Goal: Task Accomplishment & Management: Complete application form

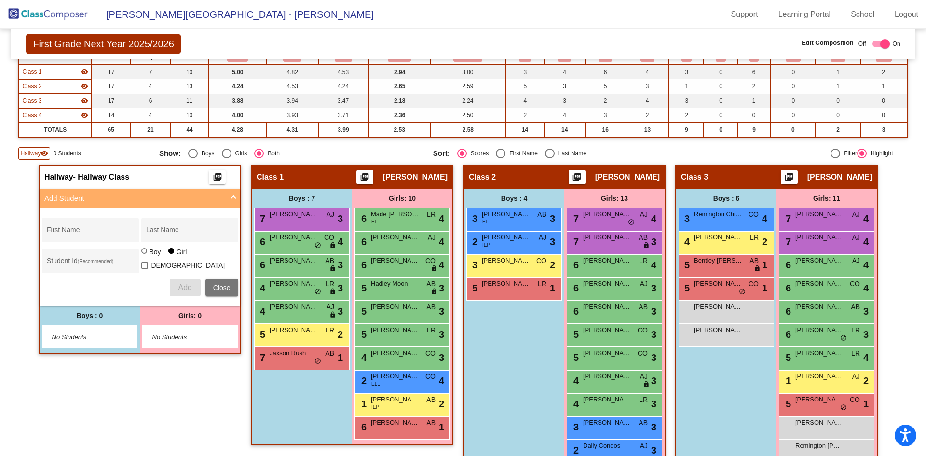
scroll to position [16, 0]
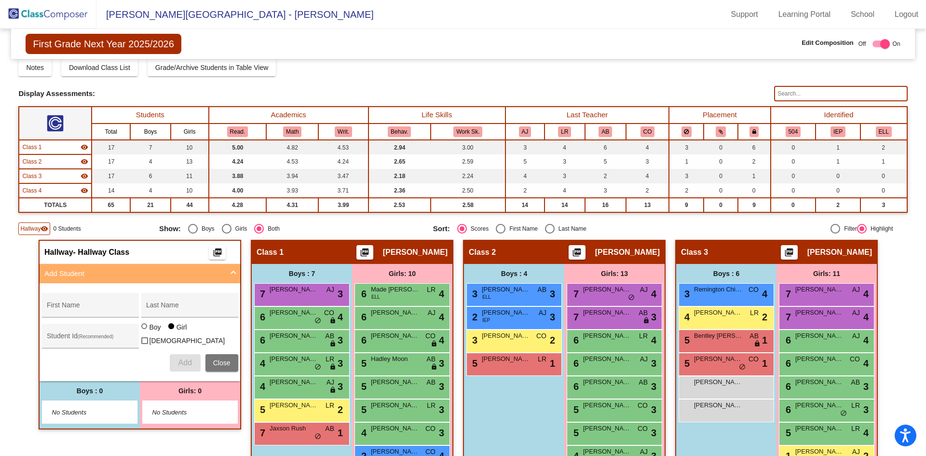
click at [67, 21] on img at bounding box center [48, 14] width 96 height 28
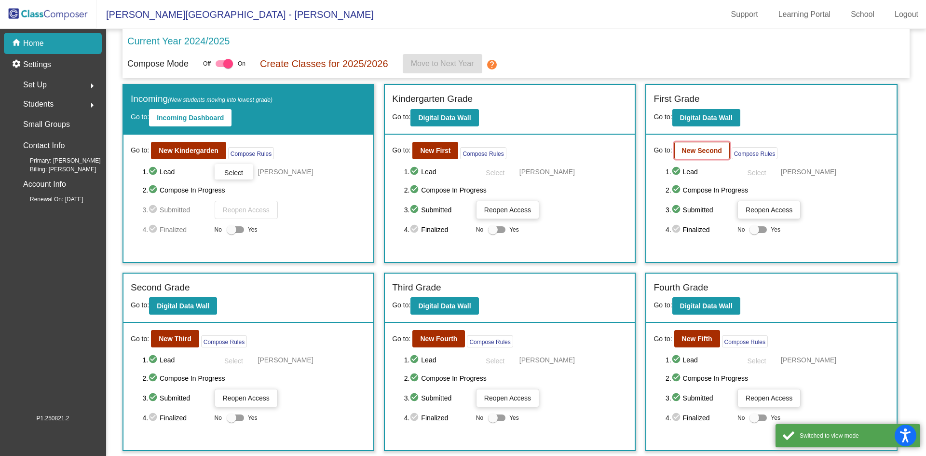
click at [694, 154] on button "New Second" at bounding box center [701, 150] width 55 height 17
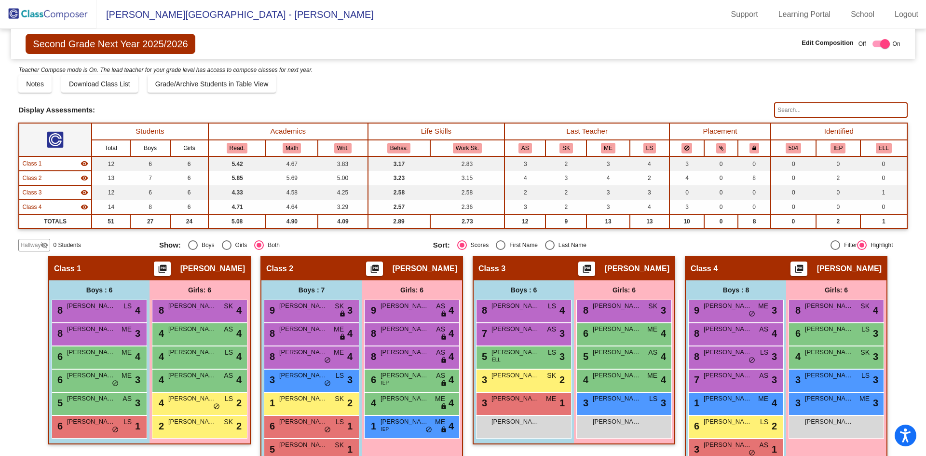
scroll to position [44, 0]
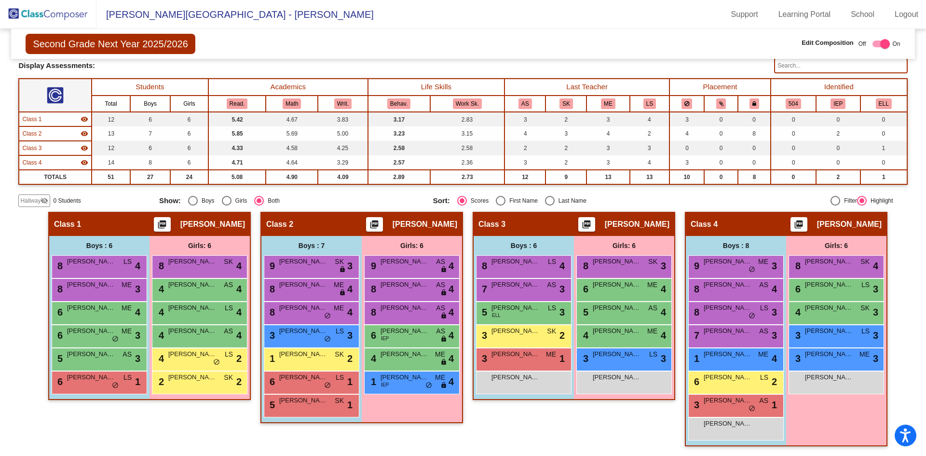
click at [42, 199] on mat-icon "visibility_off" at bounding box center [44, 201] width 8 height 8
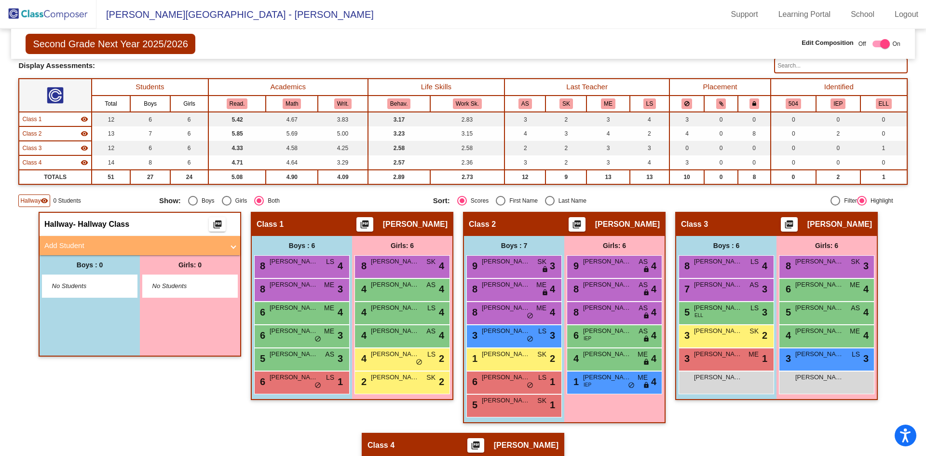
click at [84, 240] on mat-panel-title "Add Student" at bounding box center [133, 245] width 179 height 11
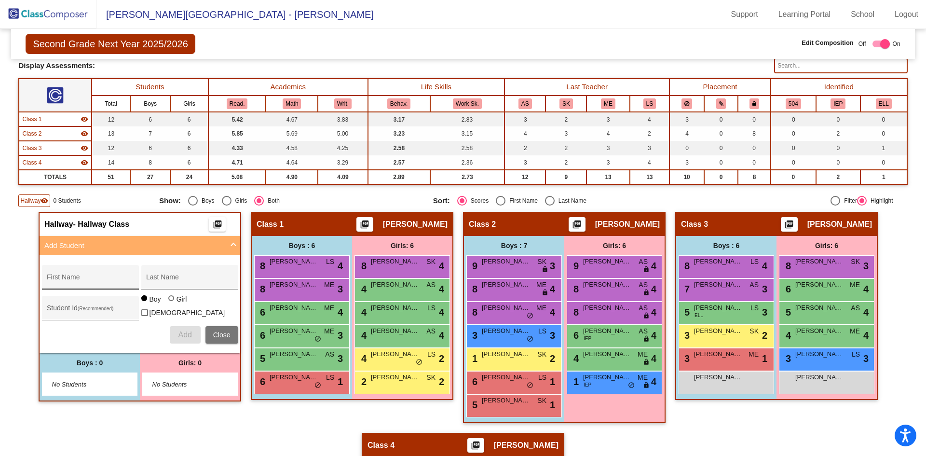
click at [95, 283] on input "First Name" at bounding box center [90, 281] width 87 height 8
type input "[PERSON_NAME]"
type input "Tafili"
drag, startPoint x: 168, startPoint y: 307, endPoint x: 177, endPoint y: 320, distance: 16.2
click at [168, 303] on div at bounding box center [172, 299] width 8 height 8
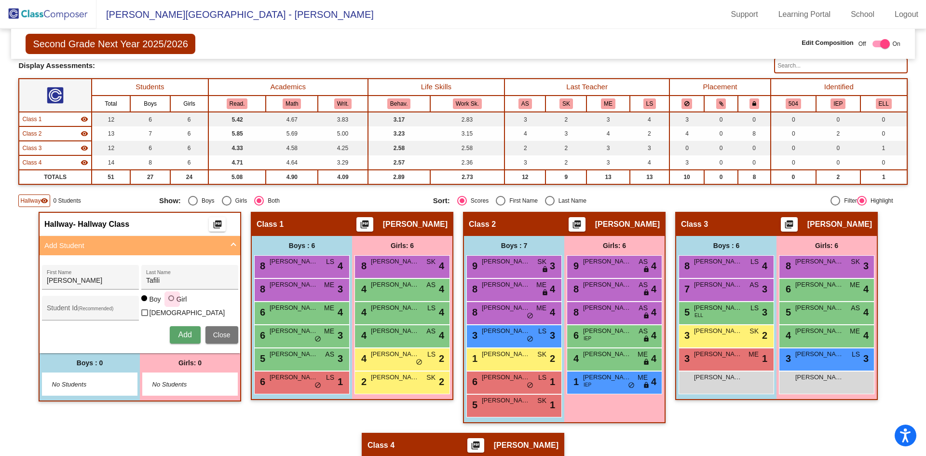
click at [172, 303] on input "Girl" at bounding box center [172, 303] width 0 height 0
radio input "true"
click at [178, 331] on span "Add" at bounding box center [184, 334] width 13 height 8
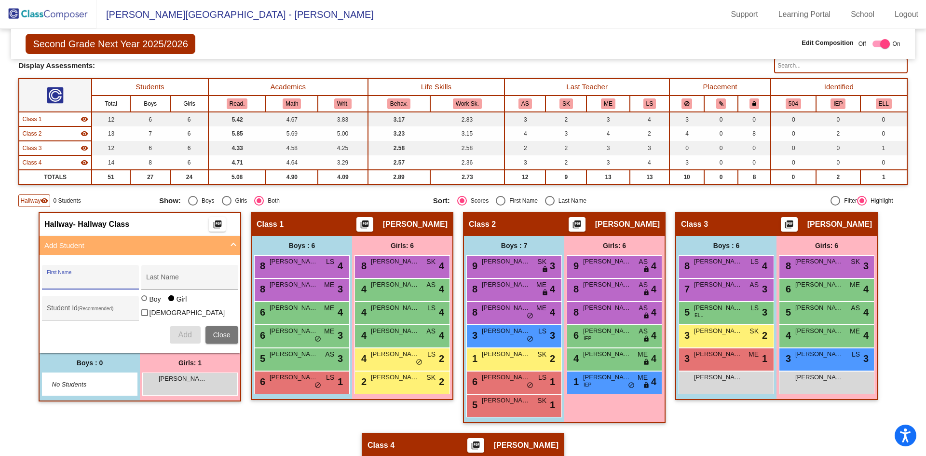
click at [92, 272] on div "First Name" at bounding box center [90, 280] width 87 height 20
type input "[PERSON_NAME]"
click at [142, 301] on div at bounding box center [144, 298] width 6 height 6
click at [145, 303] on input "Boy" at bounding box center [145, 303] width 0 height 0
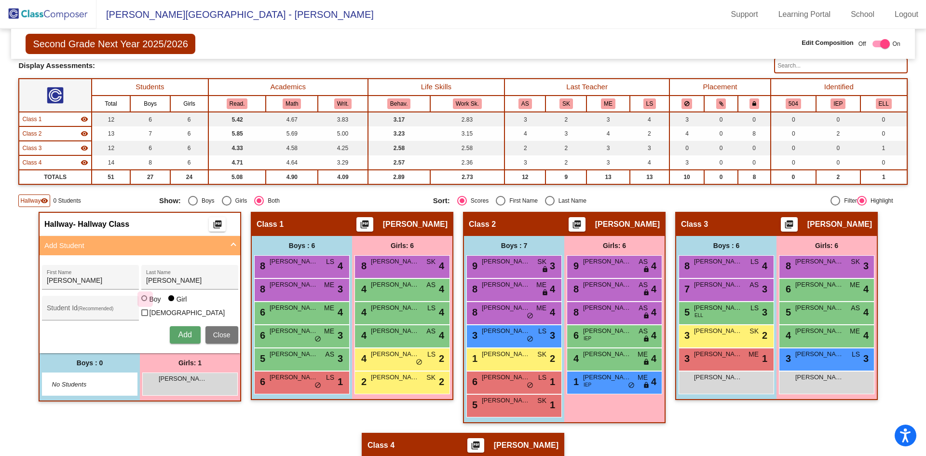
radio input "true"
click at [179, 331] on span "Add" at bounding box center [184, 334] width 13 height 8
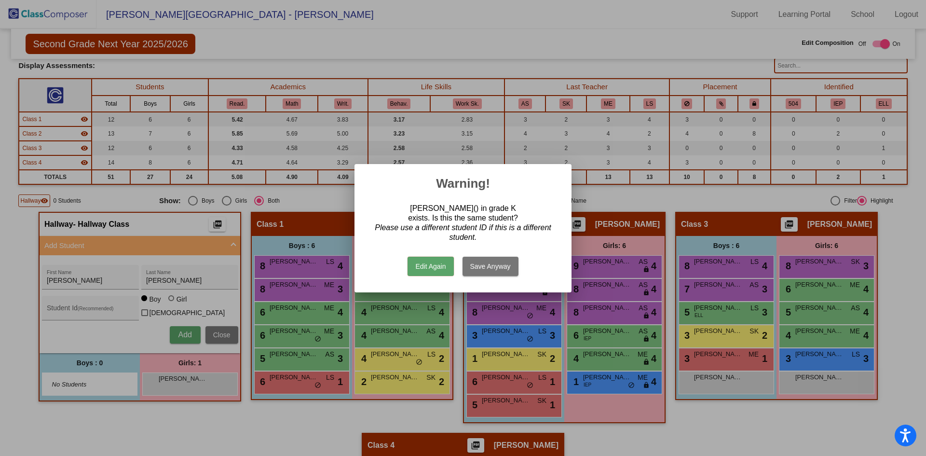
click at [445, 270] on button "Edit Again" at bounding box center [430, 265] width 46 height 19
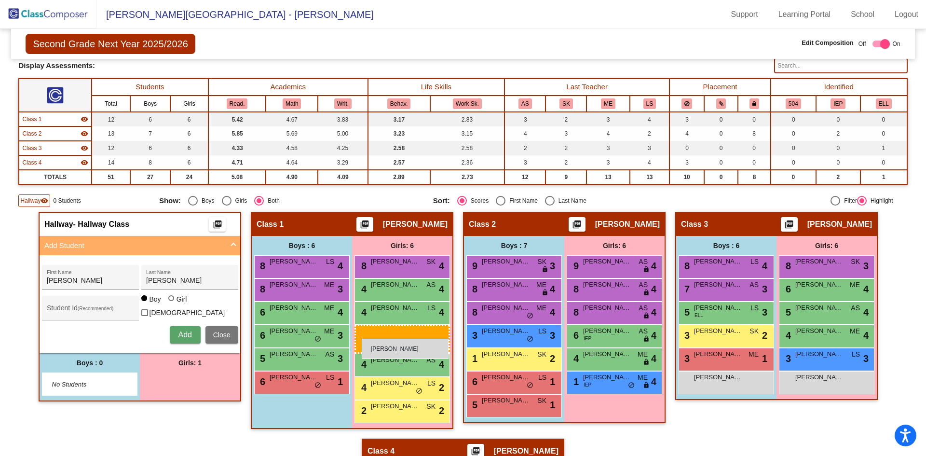
drag, startPoint x: 180, startPoint y: 378, endPoint x: 362, endPoint y: 338, distance: 185.5
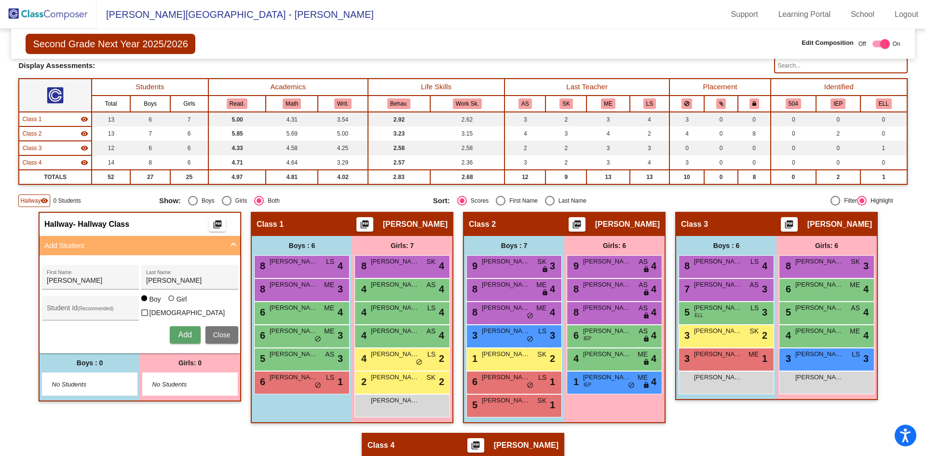
click at [53, 23] on img at bounding box center [48, 14] width 96 height 28
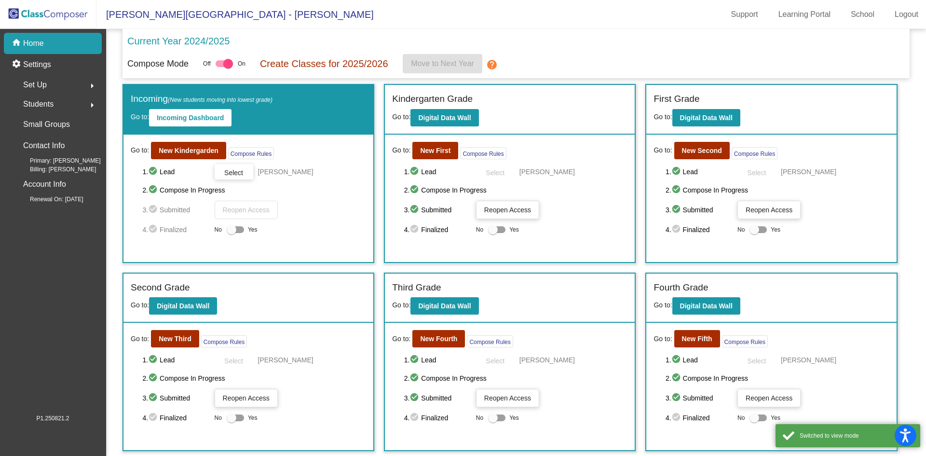
click at [43, 105] on span "Students" at bounding box center [38, 103] width 30 height 13
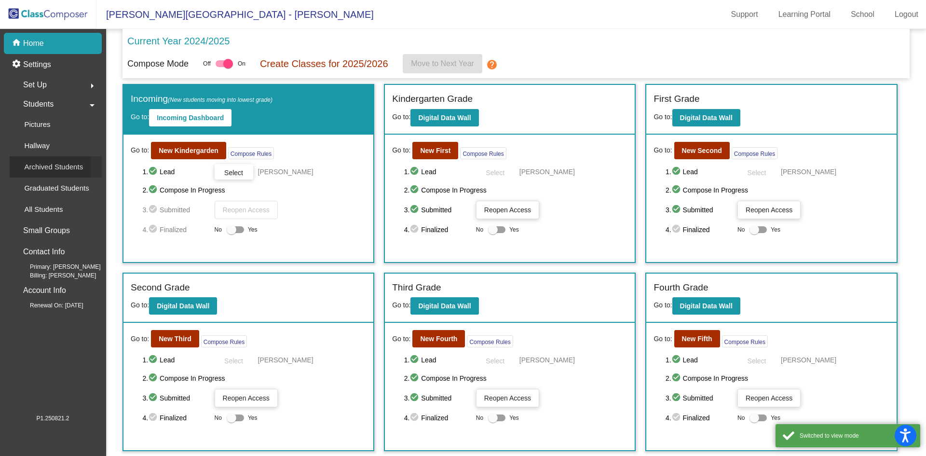
click at [64, 170] on p "Archived Students" at bounding box center [53, 167] width 59 height 12
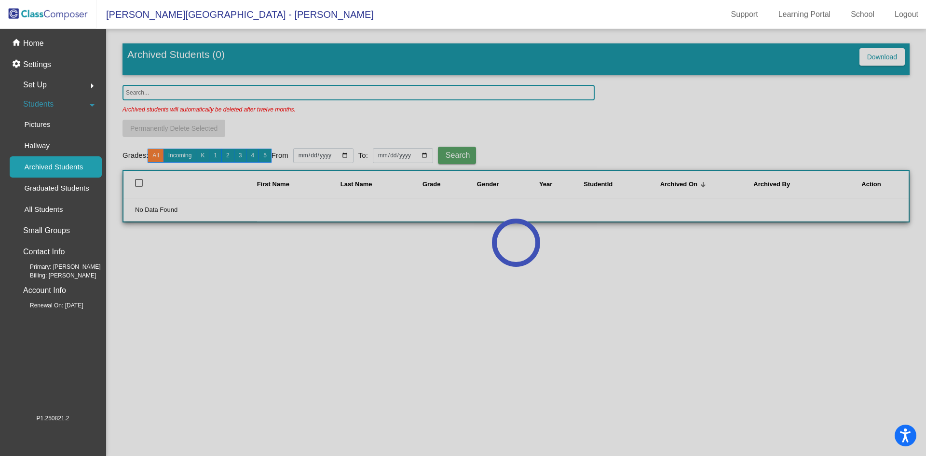
click at [176, 93] on div at bounding box center [516, 242] width 820 height 427
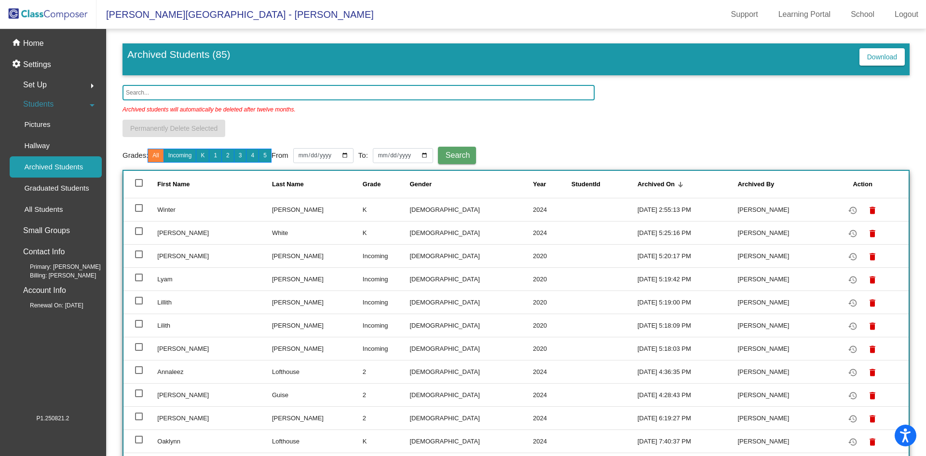
click at [176, 93] on input "text" at bounding box center [358, 92] width 472 height 15
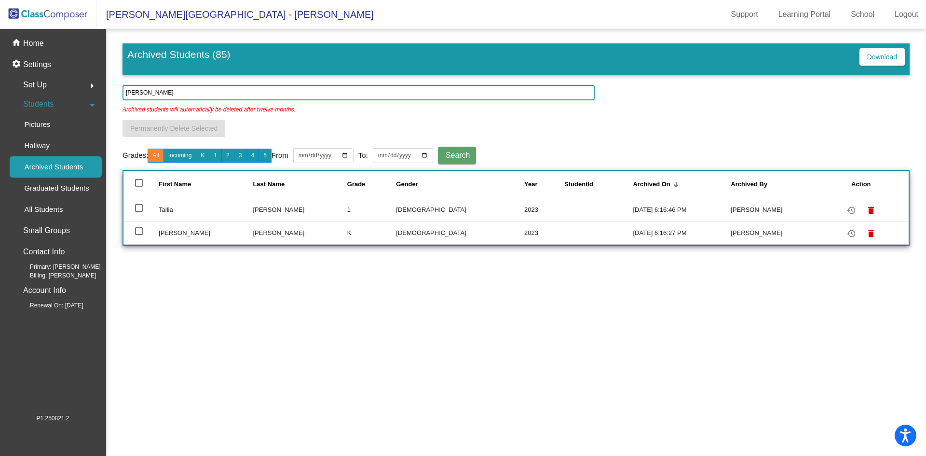
type input "[PERSON_NAME]"
click at [138, 230] on div at bounding box center [139, 231] width 8 height 8
click at [138, 235] on input "select row 38" at bounding box center [138, 235] width 0 height 0
checkbox input "true"
click at [848, 232] on mat-icon "restore" at bounding box center [851, 234] width 12 height 12
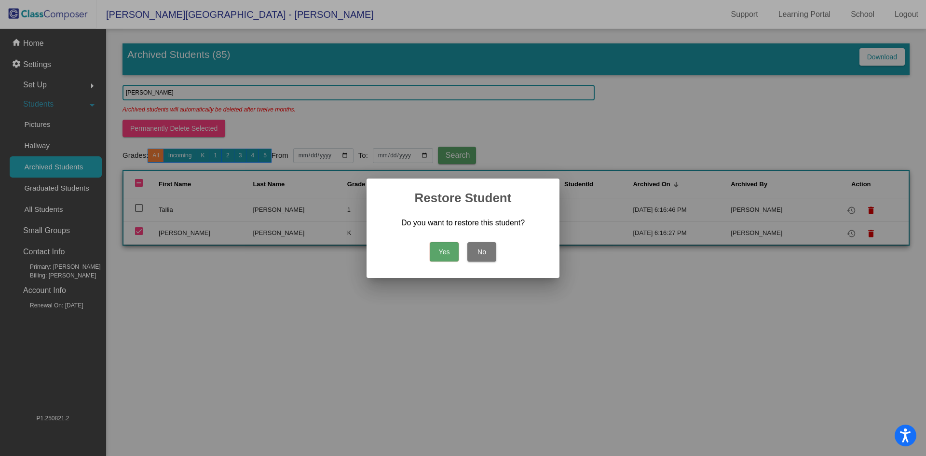
click at [437, 252] on button "Yes" at bounding box center [444, 251] width 29 height 19
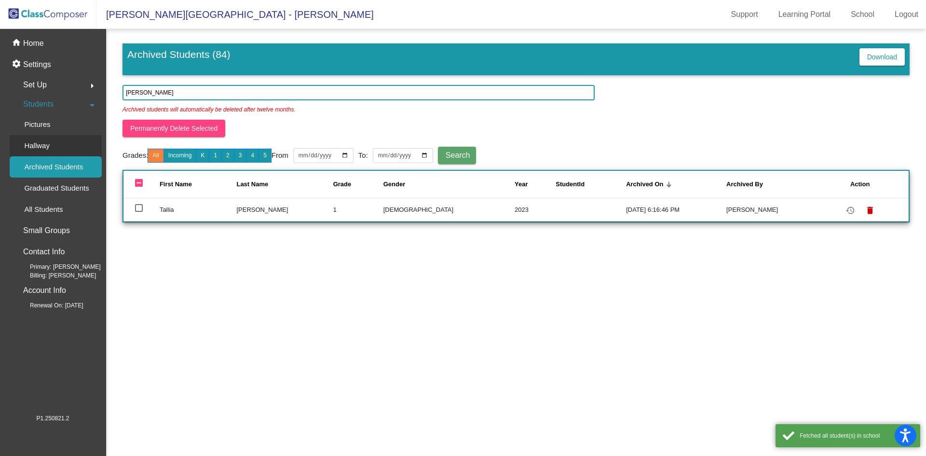
click at [45, 145] on p "Hallway" at bounding box center [37, 146] width 26 height 12
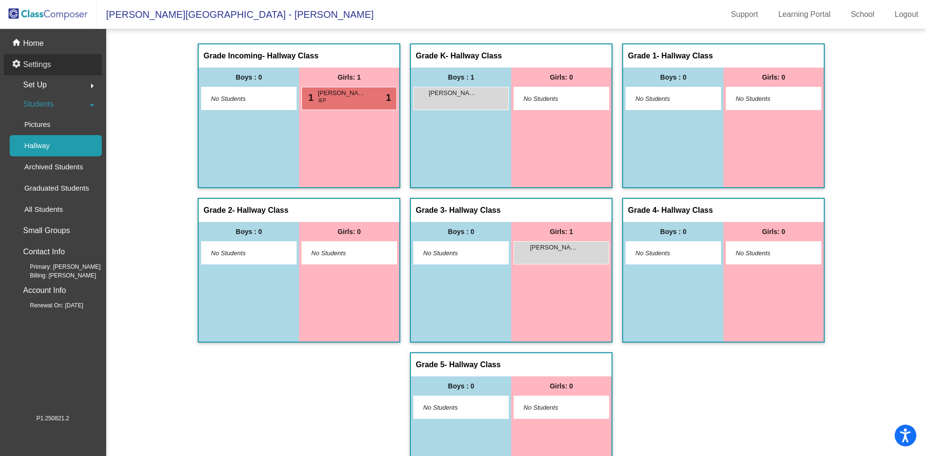
click at [46, 59] on p "Settings" at bounding box center [37, 65] width 28 height 12
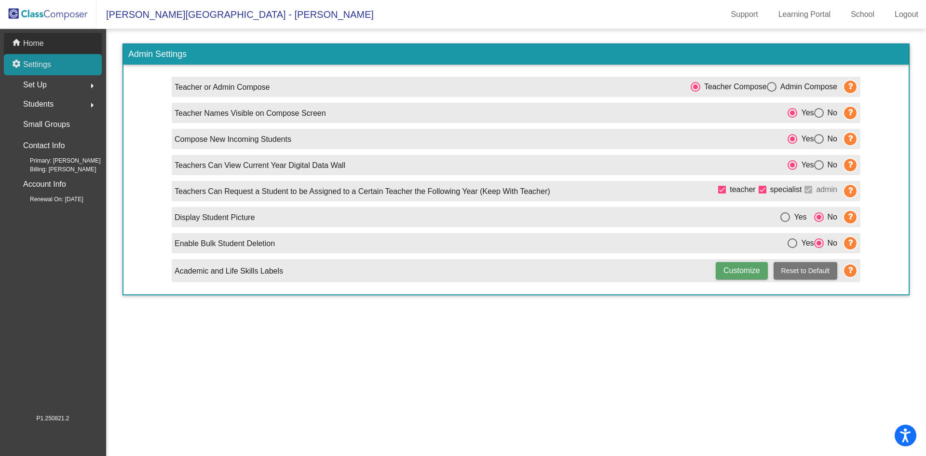
click at [38, 40] on p "Home" at bounding box center [33, 44] width 21 height 12
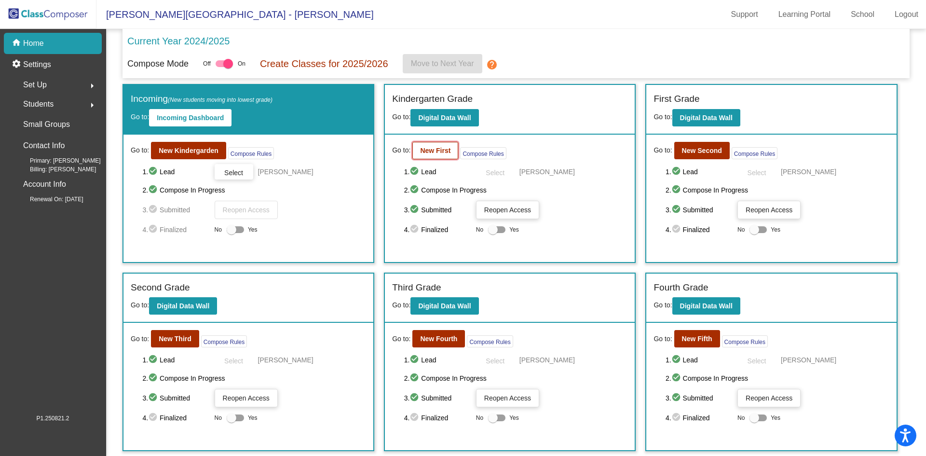
click at [427, 145] on button "New First" at bounding box center [435, 150] width 46 height 17
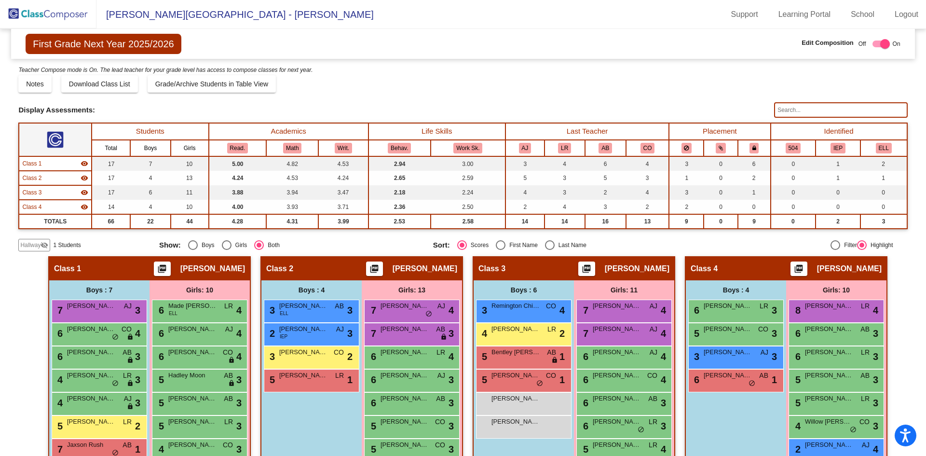
click at [33, 247] on span "Hallway" at bounding box center [30, 245] width 20 height 9
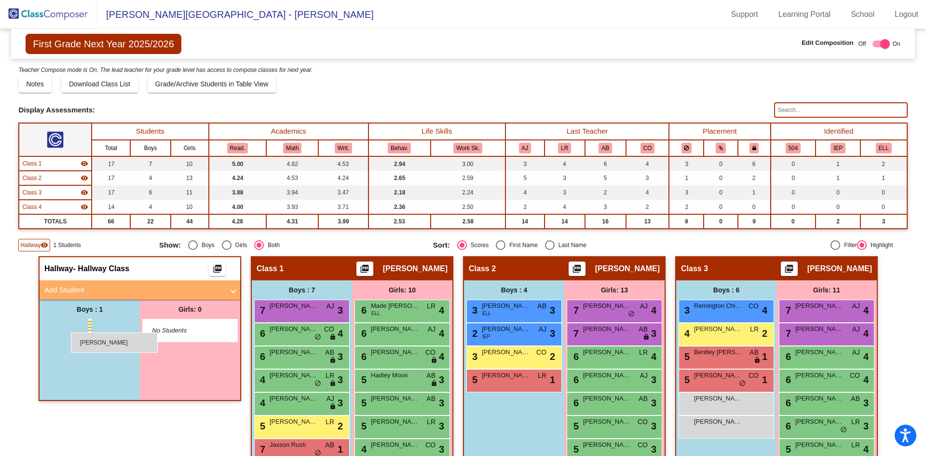
drag, startPoint x: 68, startPoint y: 326, endPoint x: 55, endPoint y: 319, distance: 14.7
click at [113, 327] on div "[PERSON_NAME] lock do_not_disturb_alt" at bounding box center [88, 329] width 92 height 20
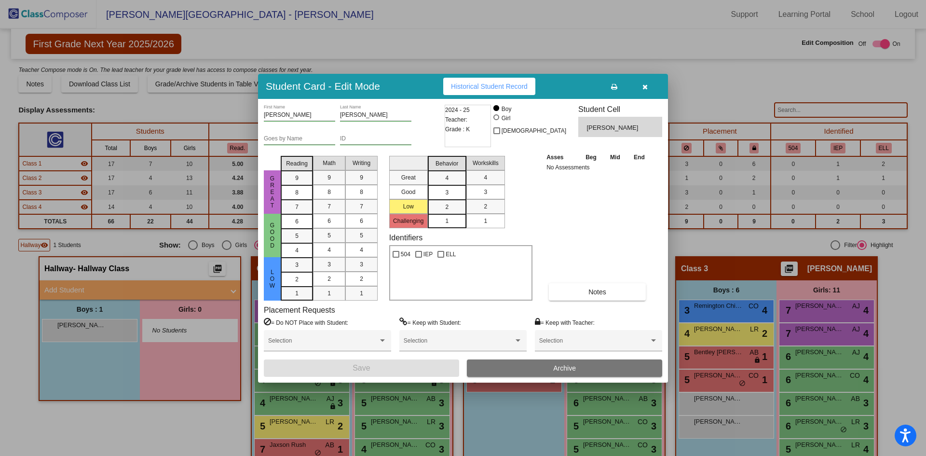
click at [488, 130] on div "2024 - 25 Teacher: Grade : K" at bounding box center [468, 126] width 46 height 42
click at [357, 84] on h3 "Student Card - Edit Mode" at bounding box center [323, 86] width 114 height 12
click at [313, 123] on div "[PERSON_NAME] First Name" at bounding box center [299, 117] width 71 height 24
click at [316, 120] on div "[PERSON_NAME] First Name" at bounding box center [299, 113] width 71 height 16
click at [469, 129] on span "Grade : K" at bounding box center [457, 129] width 25 height 10
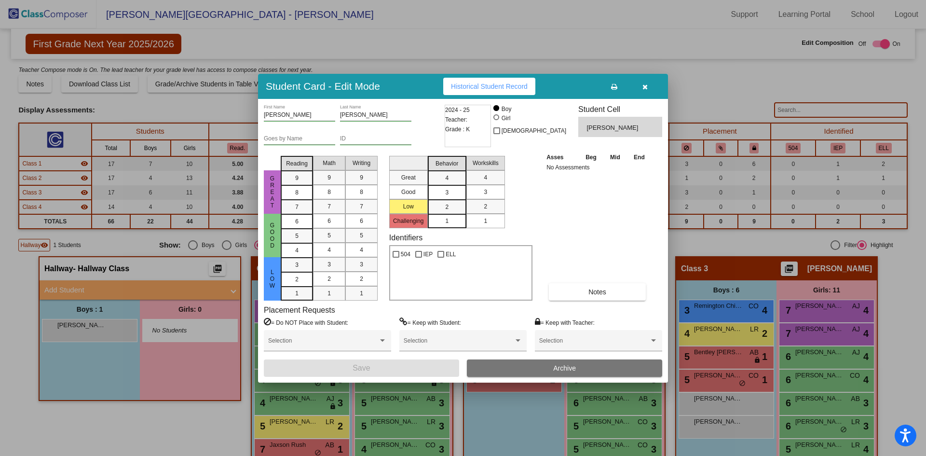
click at [642, 87] on icon "button" at bounding box center [644, 86] width 5 height 7
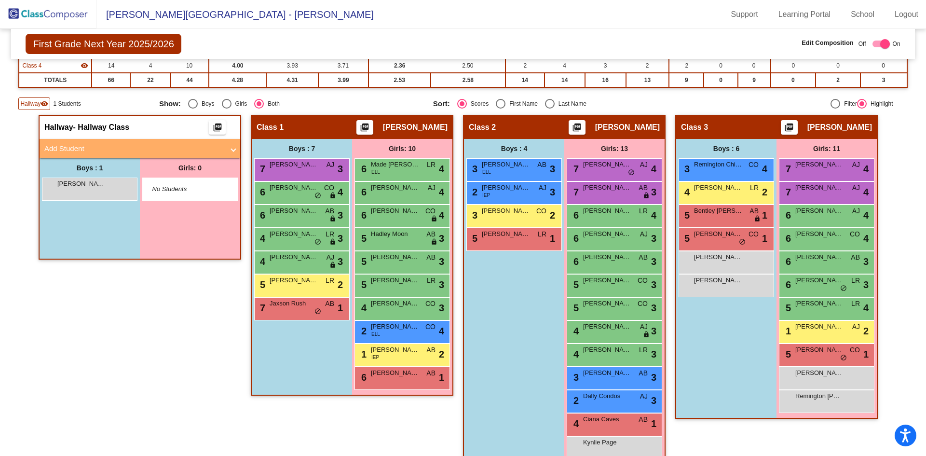
scroll to position [145, 0]
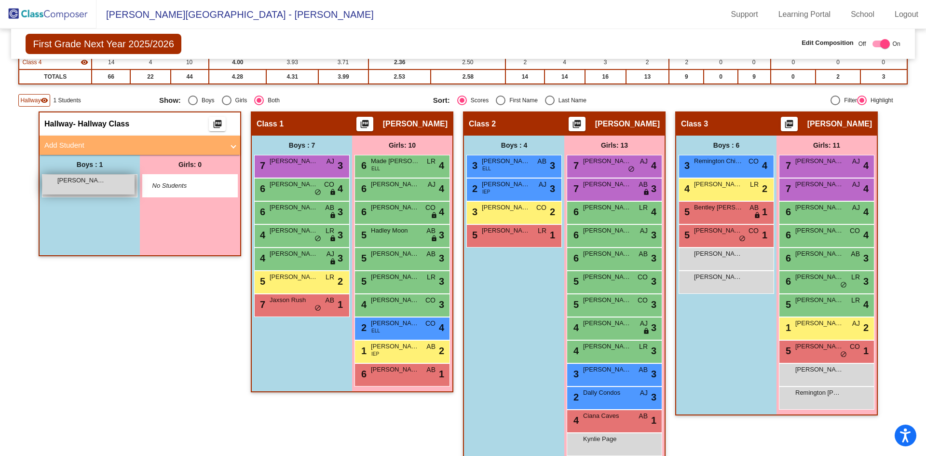
click at [95, 185] on div "[PERSON_NAME] lock do_not_disturb_alt" at bounding box center [88, 185] width 92 height 20
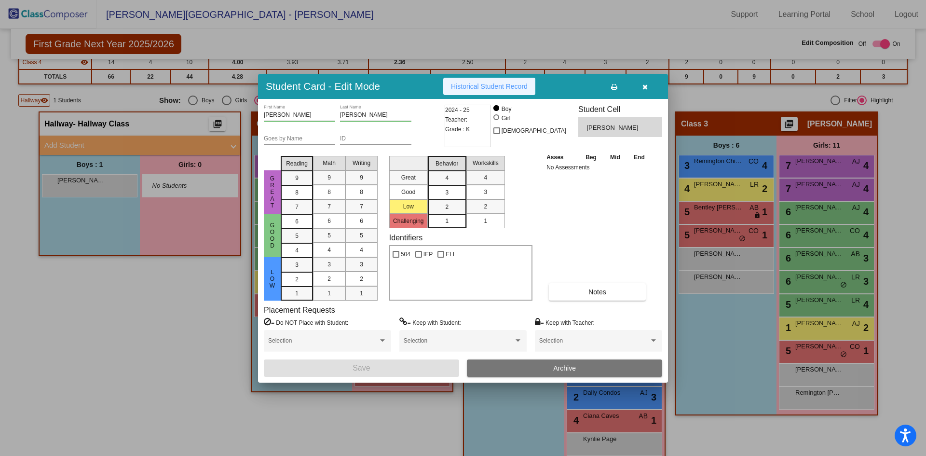
click at [506, 90] on button "Historical Student Record" at bounding box center [489, 86] width 92 height 17
click at [607, 122] on div "[PERSON_NAME]" at bounding box center [619, 127] width 67 height 12
click at [647, 85] on icon "button" at bounding box center [644, 86] width 5 height 7
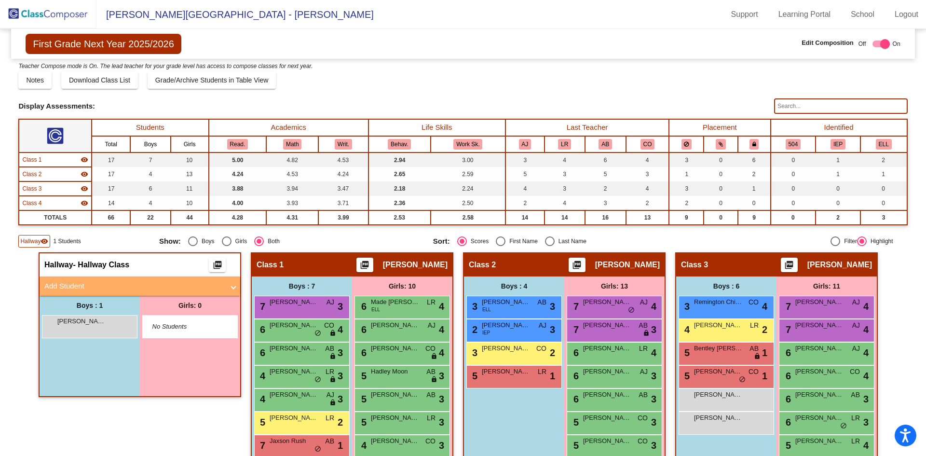
scroll to position [0, 0]
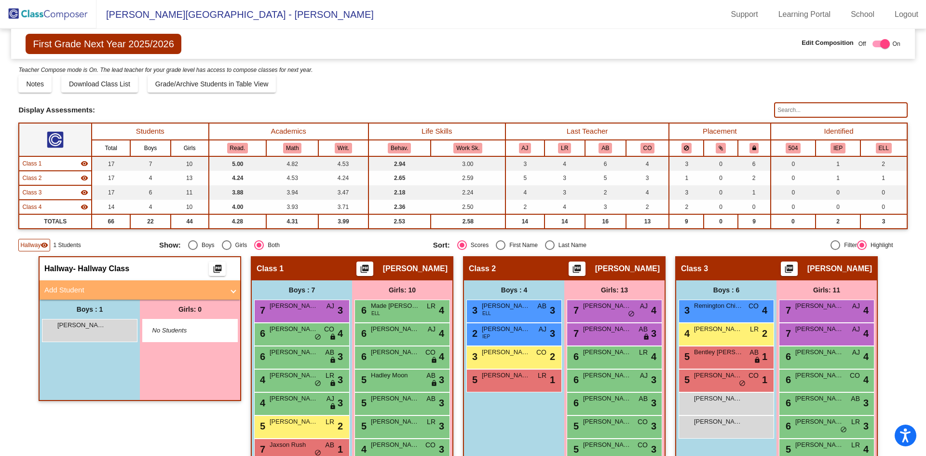
click at [33, 237] on div "Display Scores for Years: [DATE] - [DATE] [DATE] - [DATE] Grade/Archive Student…" at bounding box center [462, 158] width 889 height 187
click at [37, 249] on span "Hallway" at bounding box center [30, 245] width 20 height 9
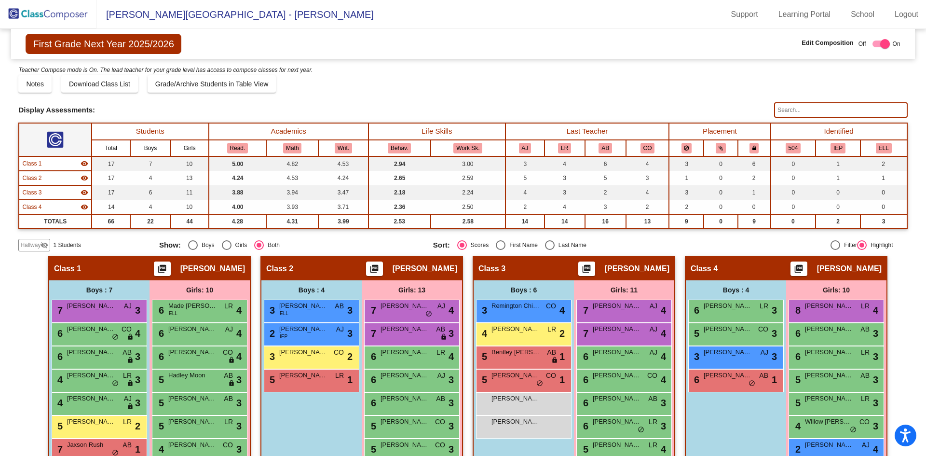
click at [70, 16] on img at bounding box center [48, 14] width 96 height 28
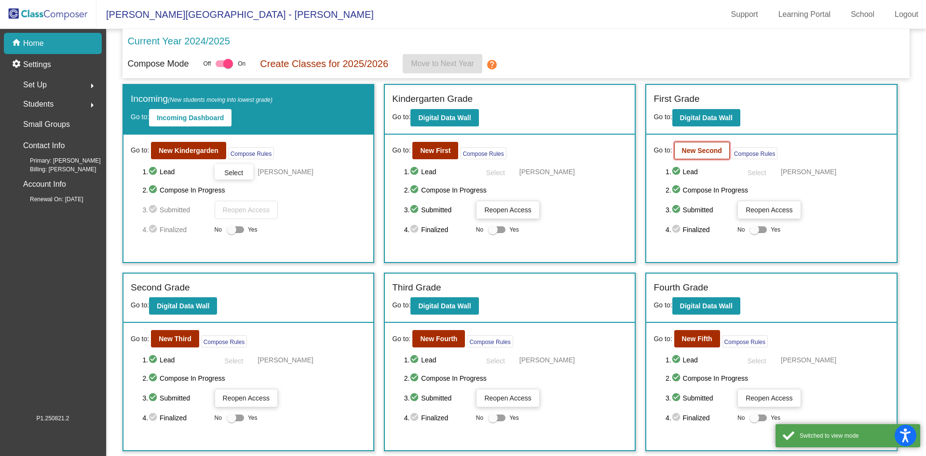
click at [690, 150] on b "New Second" at bounding box center [702, 151] width 40 height 8
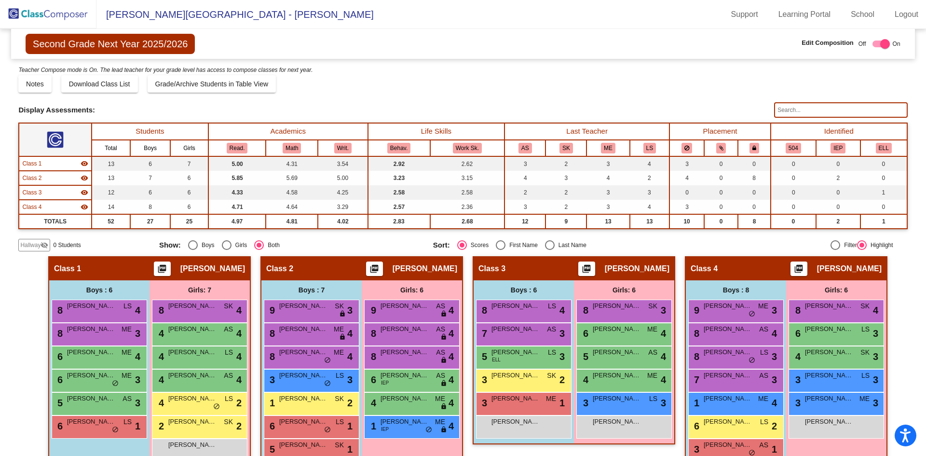
click at [37, 241] on span "Hallway" at bounding box center [30, 245] width 20 height 9
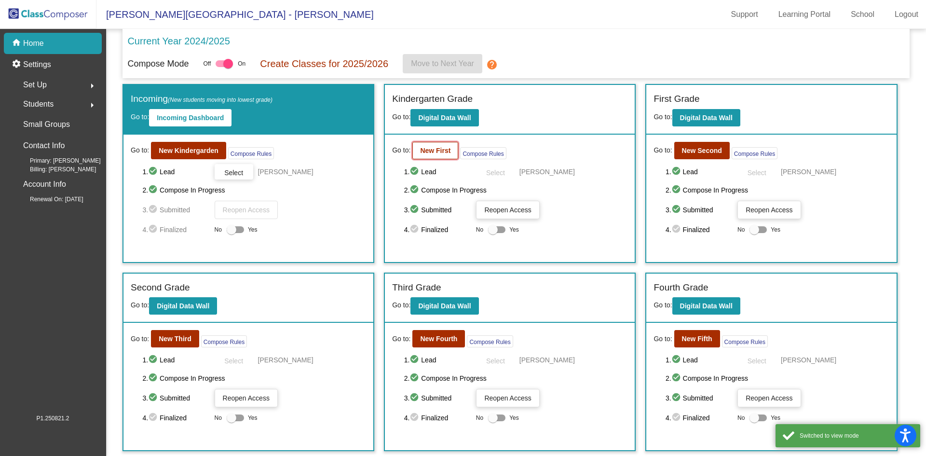
click at [434, 158] on button "New First" at bounding box center [435, 150] width 46 height 17
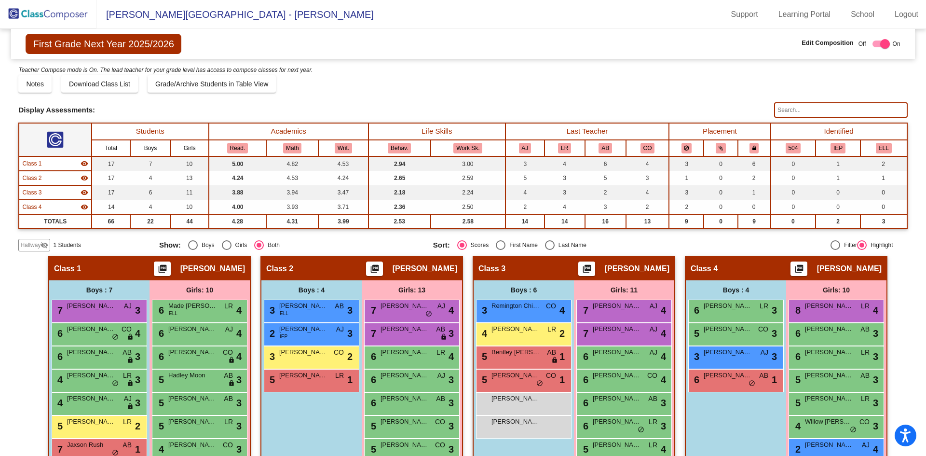
click at [30, 251] on div "Hallway visibility_off" at bounding box center [34, 245] width 32 height 13
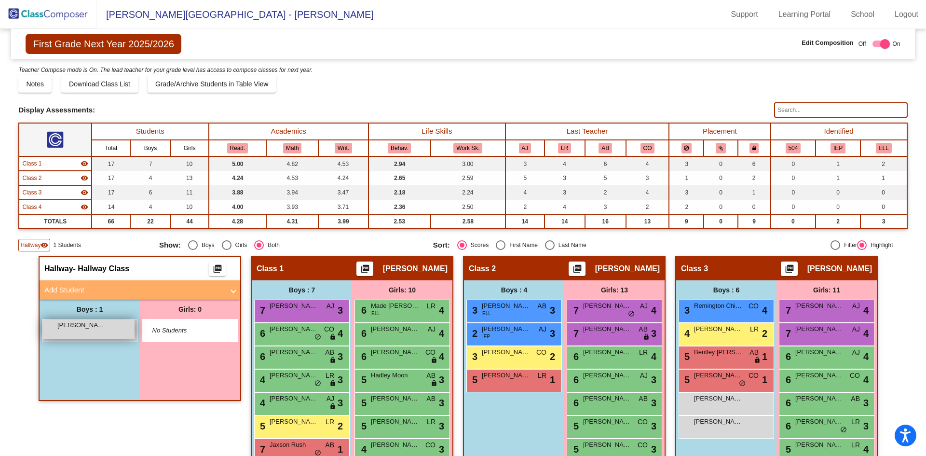
click at [112, 333] on div "[PERSON_NAME] lock do_not_disturb_alt" at bounding box center [88, 329] width 92 height 20
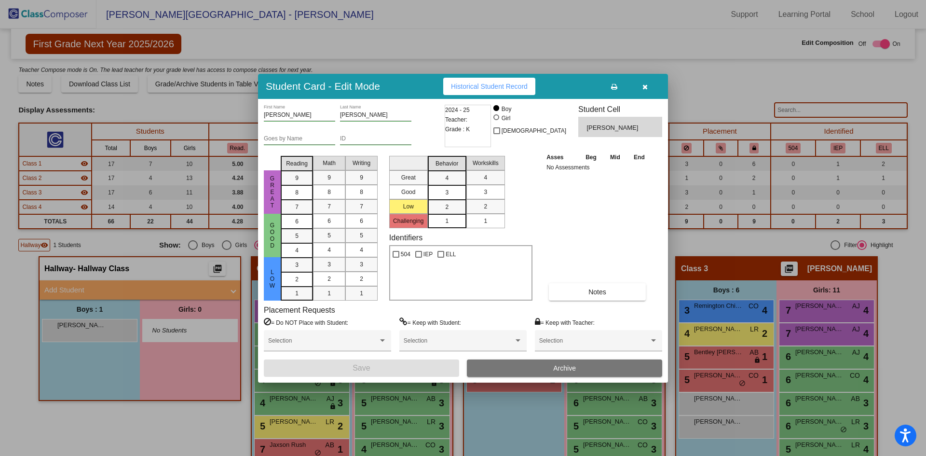
click at [209, 117] on div at bounding box center [463, 228] width 926 height 456
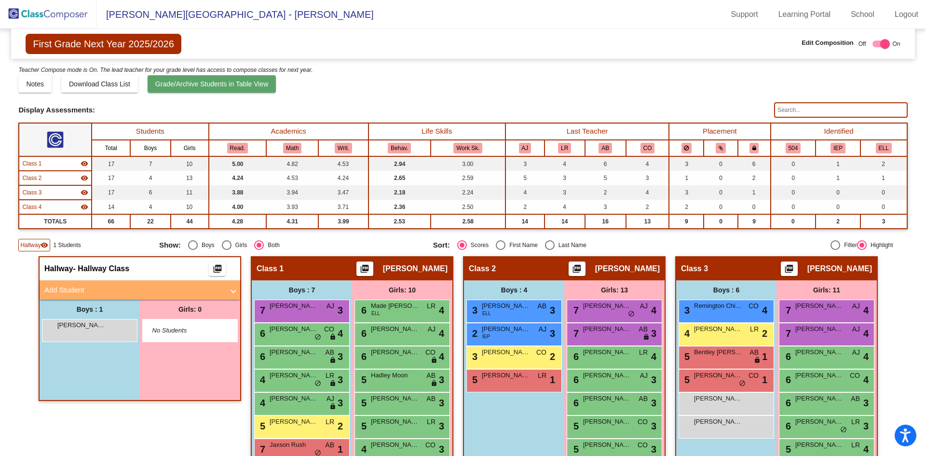
click at [257, 87] on span "Grade/Archive Students in Table View" at bounding box center [211, 84] width 113 height 8
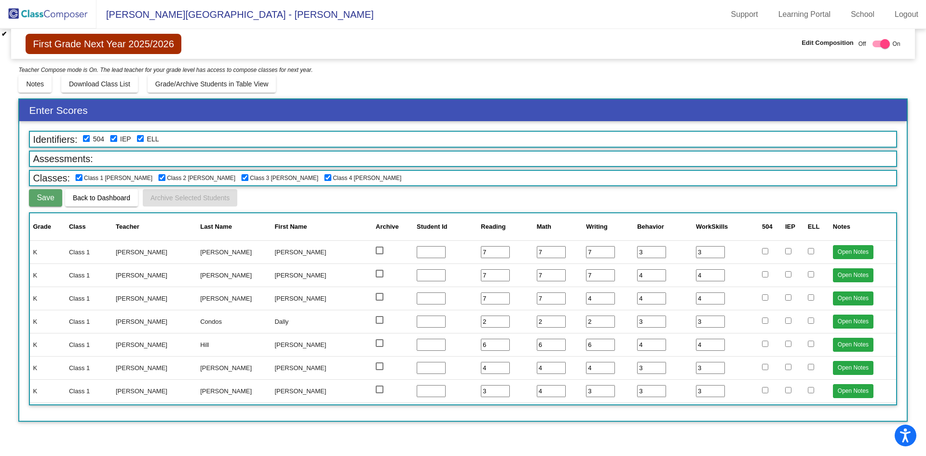
click at [147, 134] on label "ELL" at bounding box center [153, 139] width 12 height 10
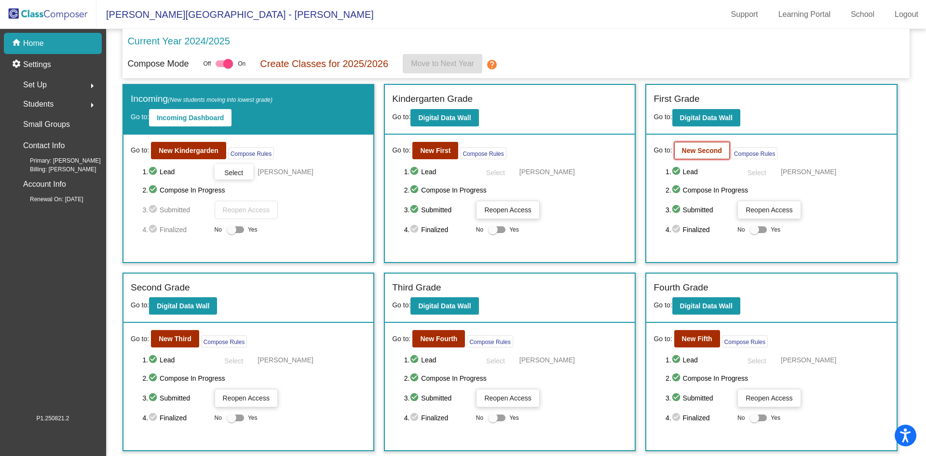
click at [700, 153] on b "New Second" at bounding box center [702, 151] width 40 height 8
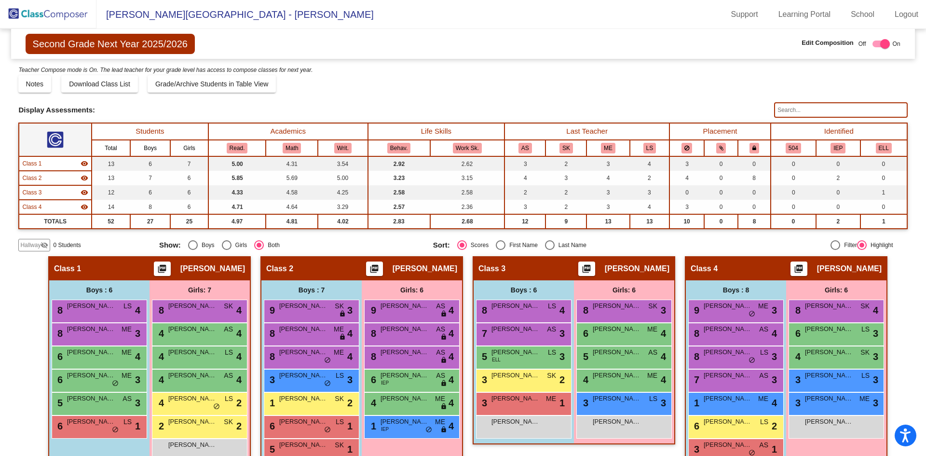
click at [36, 238] on div "Display Scores for Years: [DATE] - [DATE] [DATE] - [DATE] Grade/Archive Student…" at bounding box center [462, 158] width 889 height 187
click at [40, 245] on span "Hallway" at bounding box center [30, 245] width 20 height 9
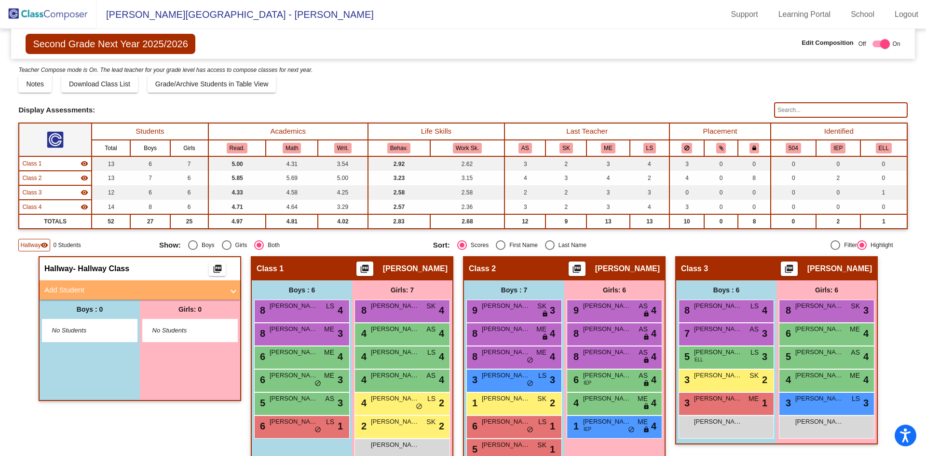
click at [109, 291] on mat-panel-title "Add Student" at bounding box center [133, 289] width 179 height 11
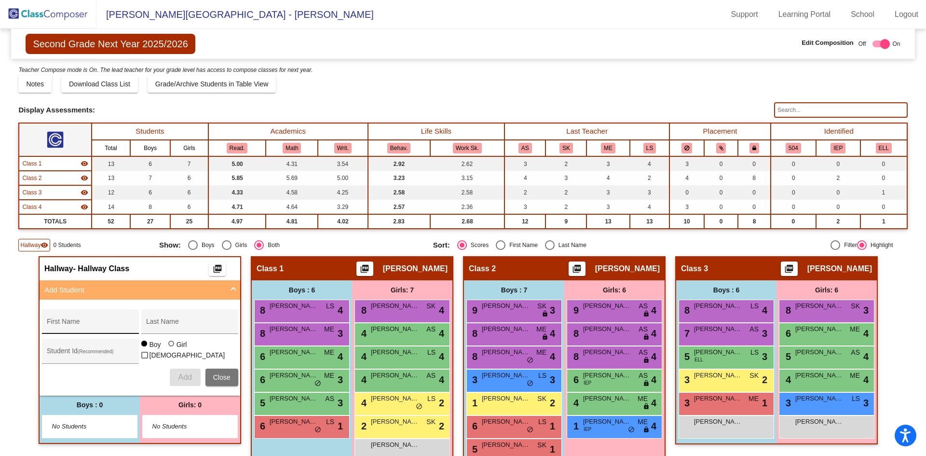
click at [110, 320] on div "First Name" at bounding box center [90, 324] width 87 height 20
type input "[PERSON_NAME]"
click at [165, 325] on input "Last Name" at bounding box center [189, 325] width 87 height 8
type input "[PERSON_NAME]"
click at [172, 377] on button "Add" at bounding box center [185, 376] width 31 height 17
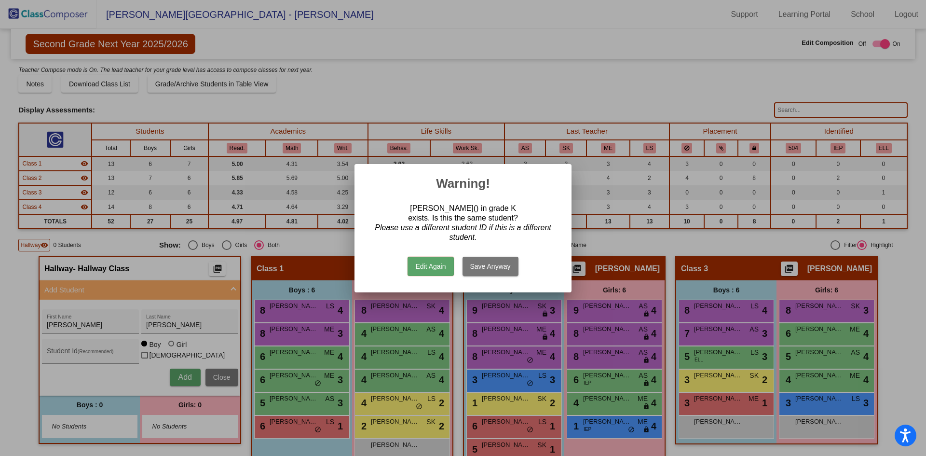
click at [478, 268] on button "Save Anyway" at bounding box center [490, 265] width 56 height 19
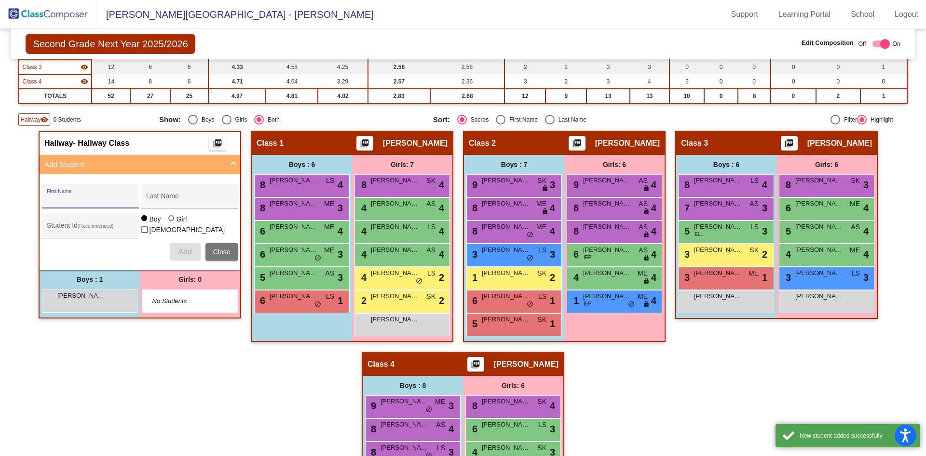
scroll to position [145, 0]
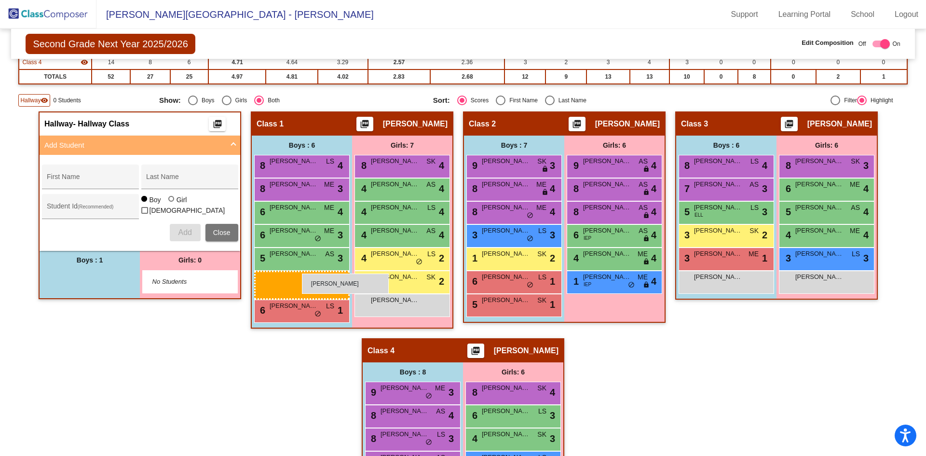
drag, startPoint x: 66, startPoint y: 276, endPoint x: 296, endPoint y: 273, distance: 229.5
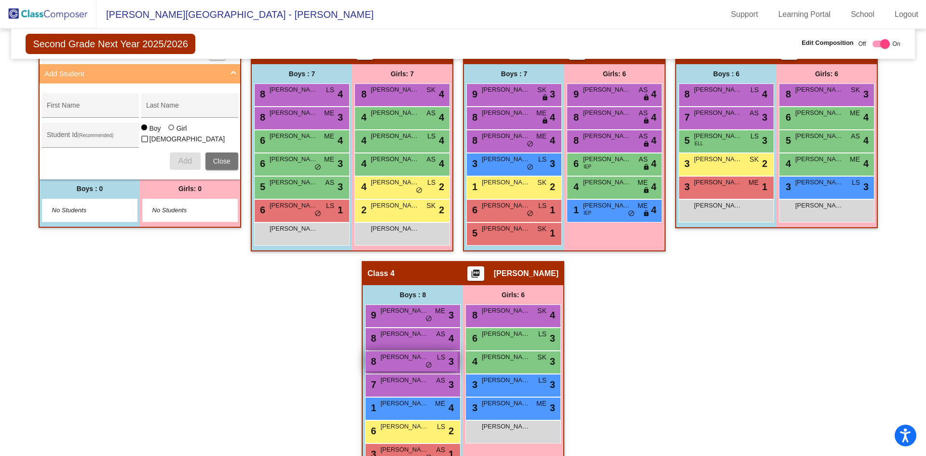
scroll to position [265, 0]
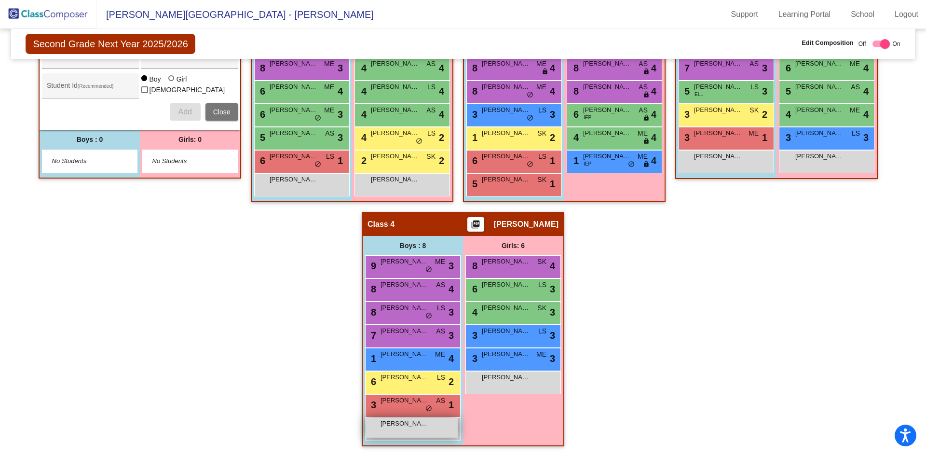
click at [382, 428] on span "[PERSON_NAME]" at bounding box center [404, 423] width 48 height 10
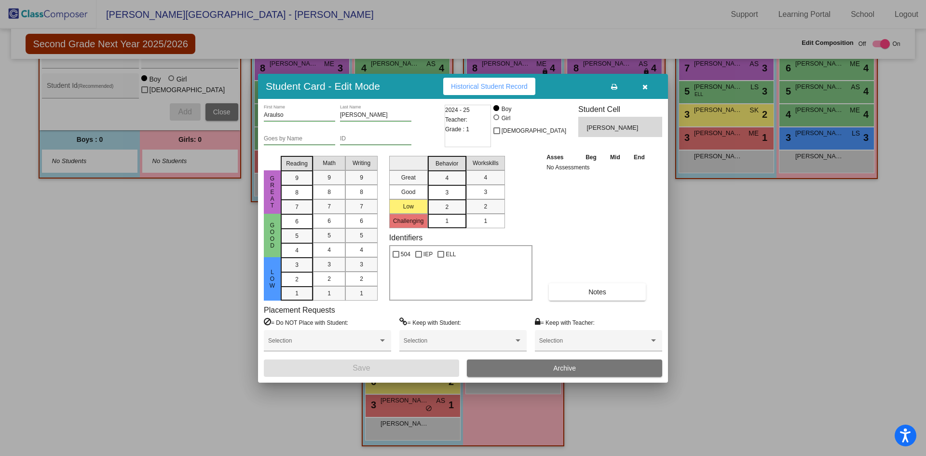
click at [279, 115] on input "Araulso" at bounding box center [299, 115] width 71 height 7
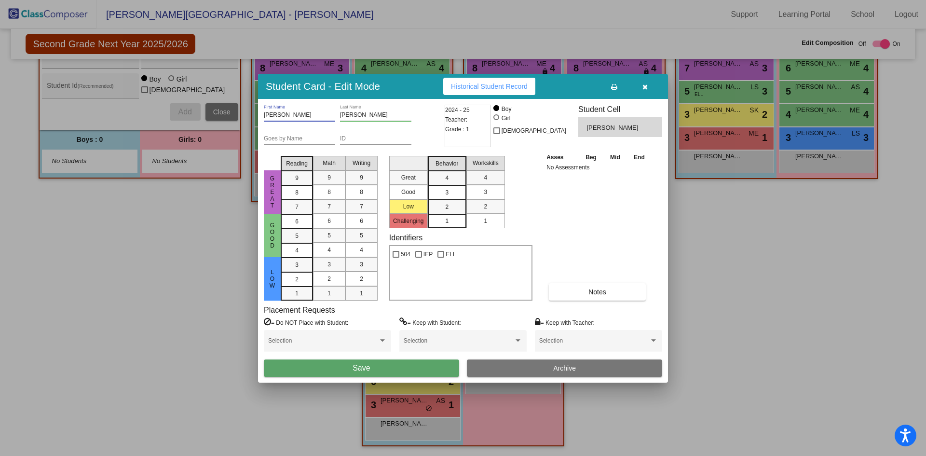
type input "[PERSON_NAME]"
click at [383, 370] on button "Save" at bounding box center [361, 367] width 195 height 17
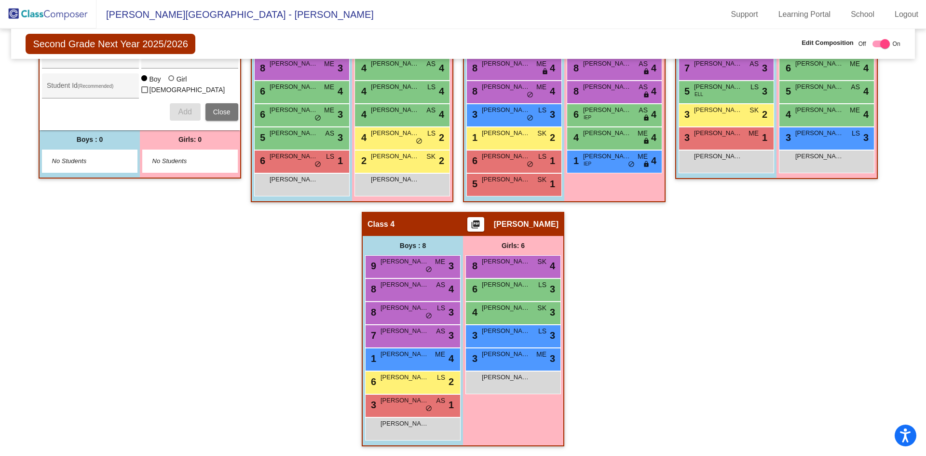
click at [45, 13] on img at bounding box center [48, 14] width 96 height 28
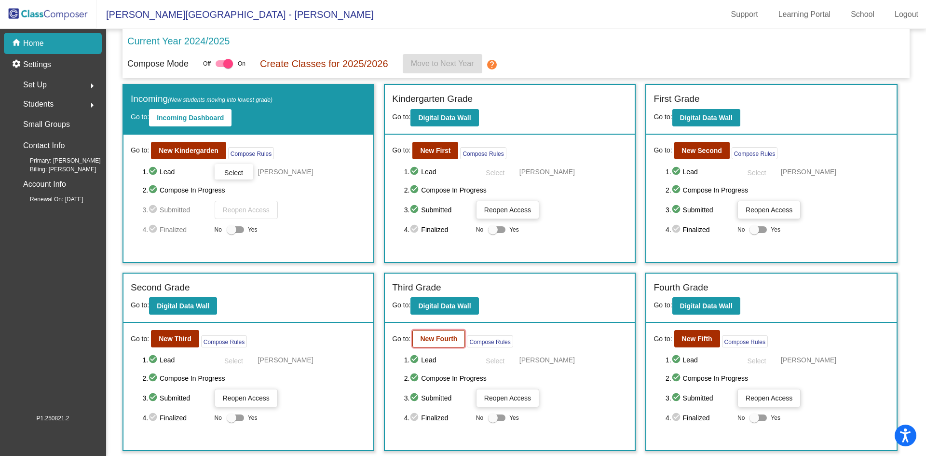
click at [436, 346] on button "New Fourth" at bounding box center [438, 338] width 53 height 17
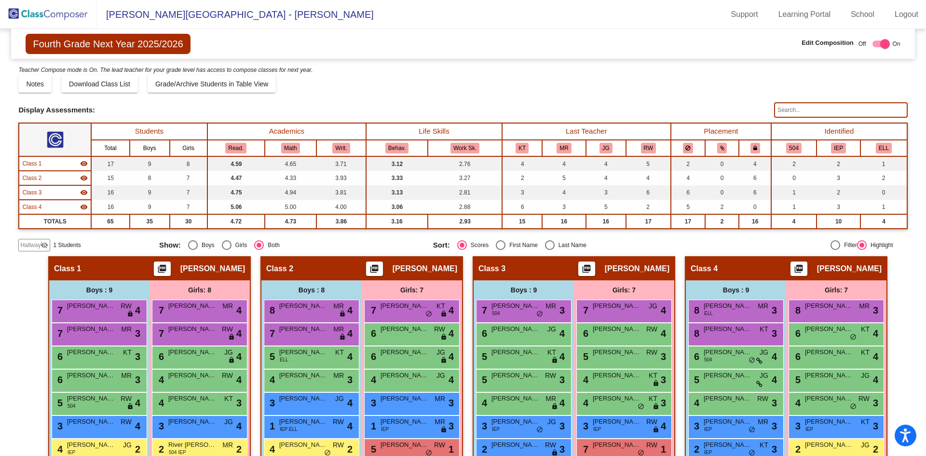
click at [389, 242] on mat-radio-group "Show: Boys Girls Both" at bounding box center [292, 245] width 267 height 10
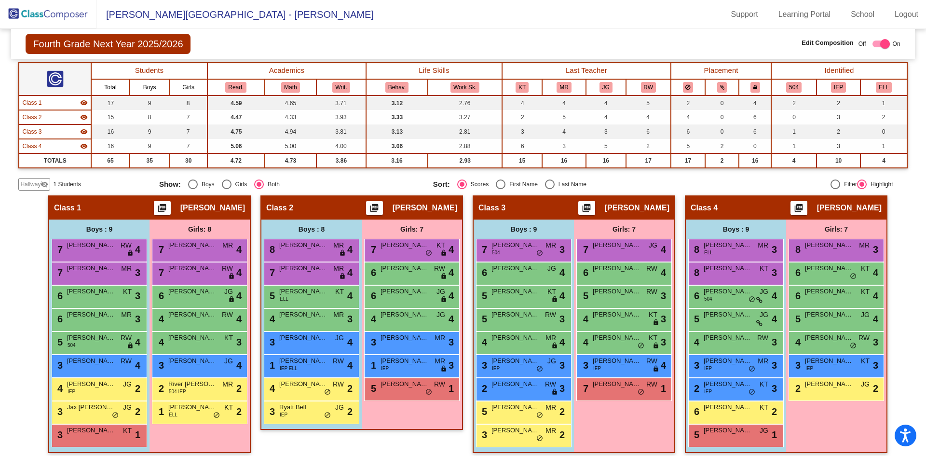
scroll to position [67, 0]
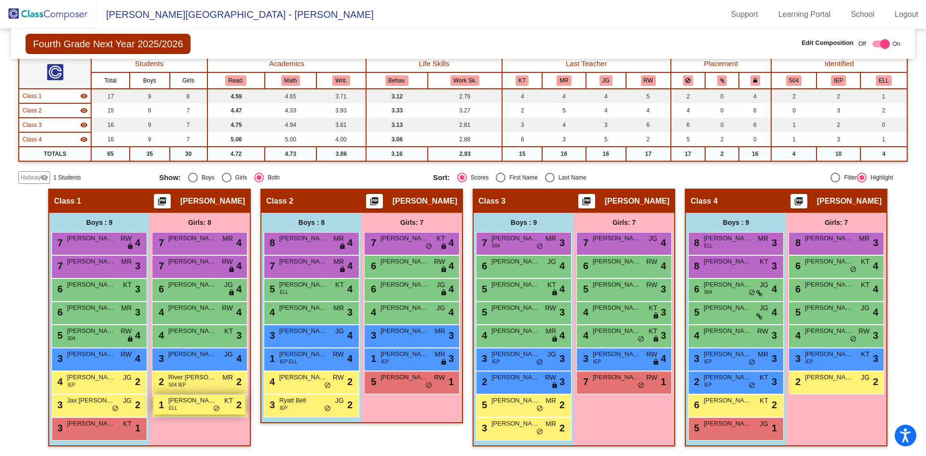
click at [175, 411] on span "ELL" at bounding box center [173, 407] width 9 height 7
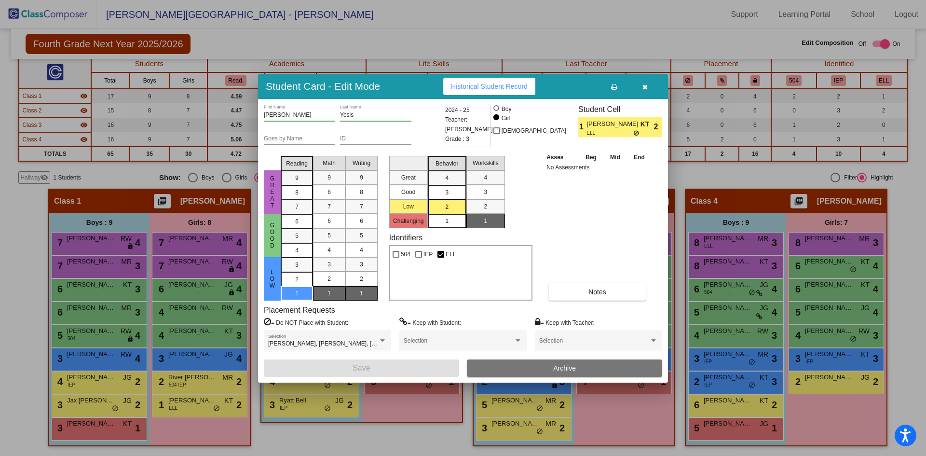
click at [541, 375] on button "Archive" at bounding box center [564, 367] width 195 height 17
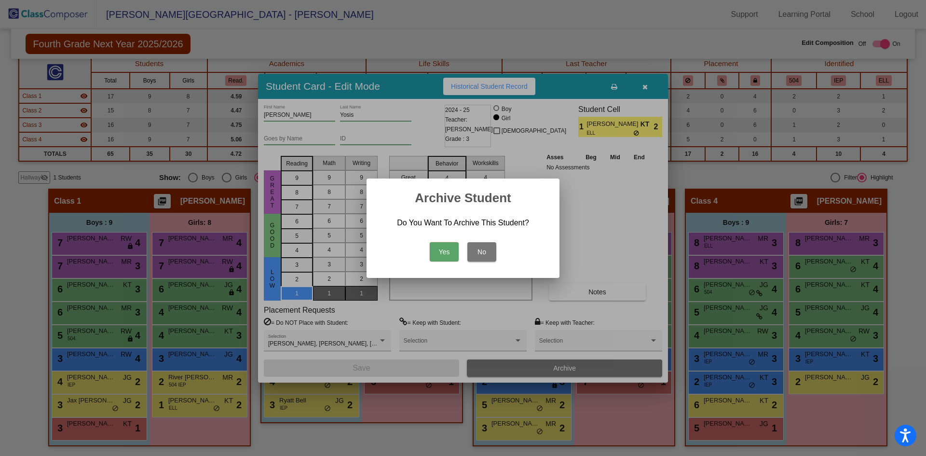
click at [441, 247] on button "Yes" at bounding box center [444, 251] width 29 height 19
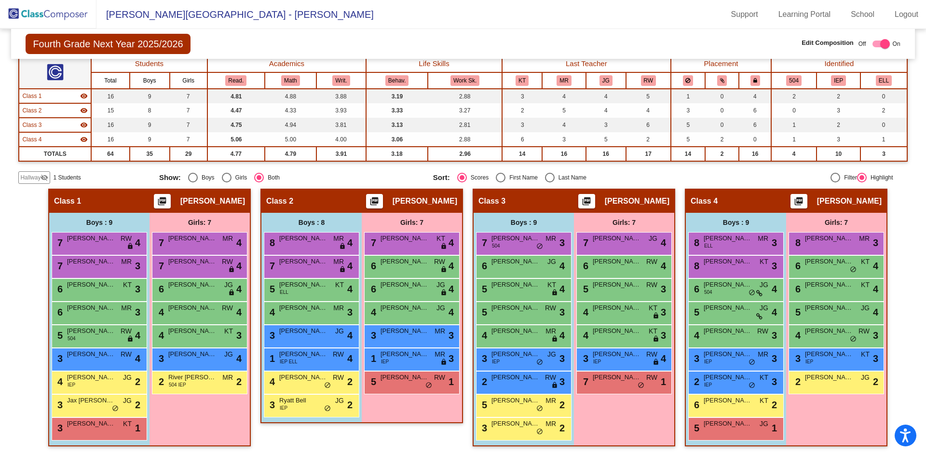
click at [34, 174] on span "Hallway" at bounding box center [30, 177] width 20 height 9
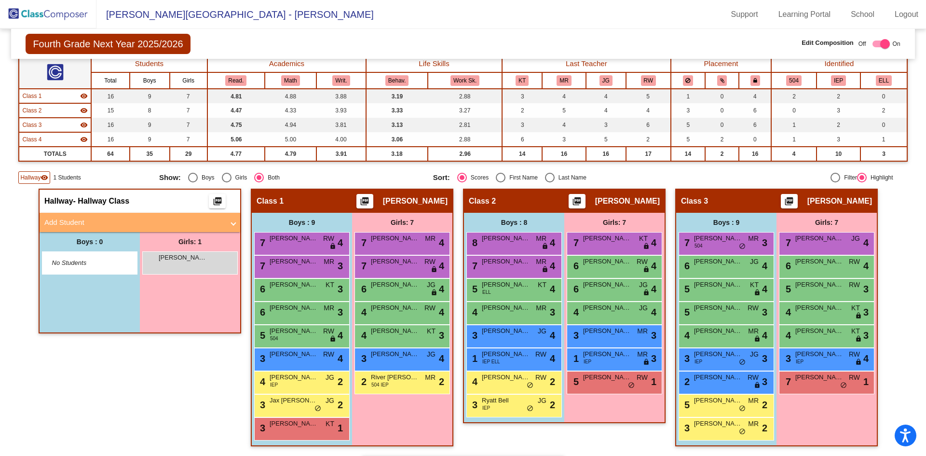
click at [110, 225] on mat-panel-title "Add Student" at bounding box center [133, 222] width 179 height 11
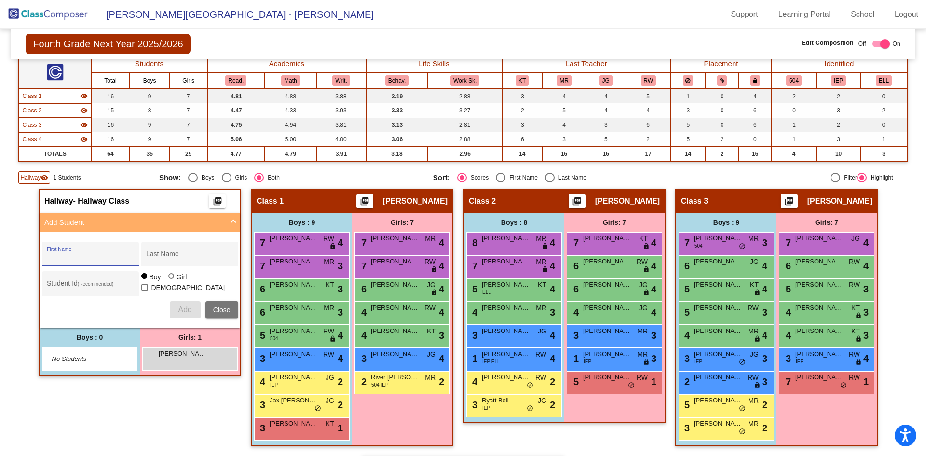
click at [100, 261] on input "First Name" at bounding box center [90, 258] width 87 height 8
type input "Kanakealii"
click at [184, 251] on div "Last Name" at bounding box center [189, 257] width 87 height 20
type input "Tafili"
click at [184, 312] on span "Add" at bounding box center [184, 309] width 13 height 8
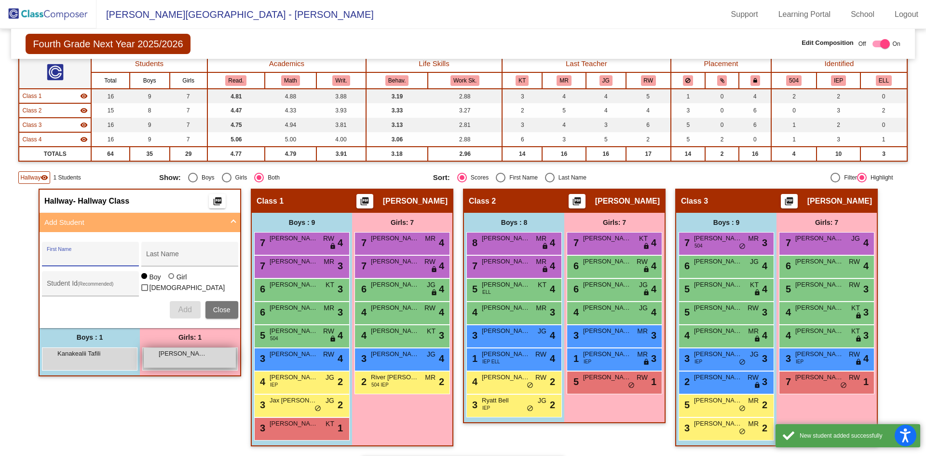
click at [198, 361] on div "[PERSON_NAME] lock do_not_disturb_alt" at bounding box center [190, 358] width 92 height 20
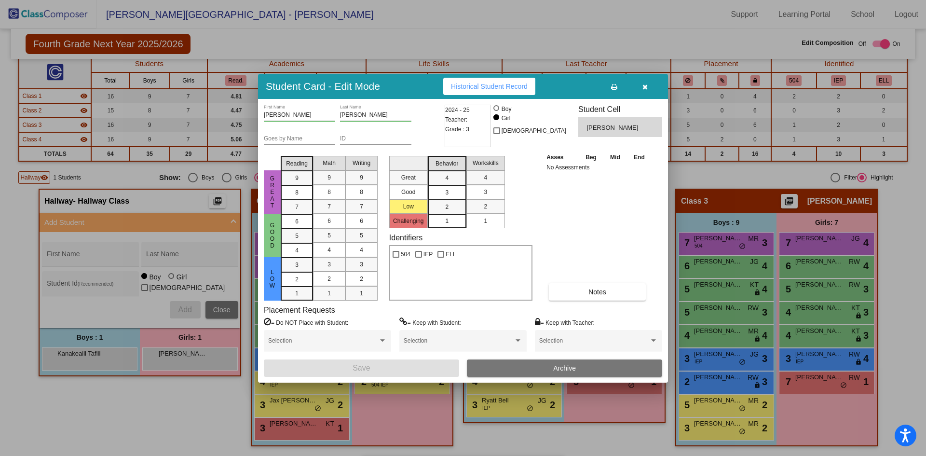
click at [561, 365] on span "Archive" at bounding box center [564, 368] width 23 height 8
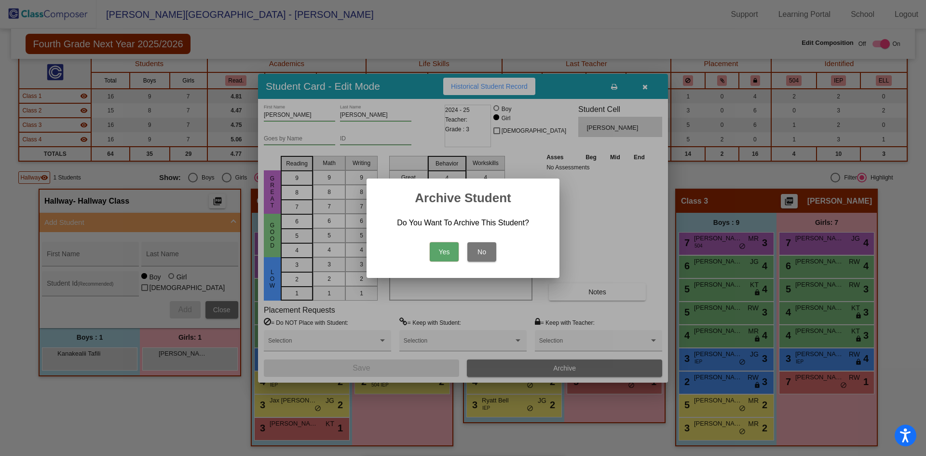
click at [444, 253] on button "Yes" at bounding box center [444, 251] width 29 height 19
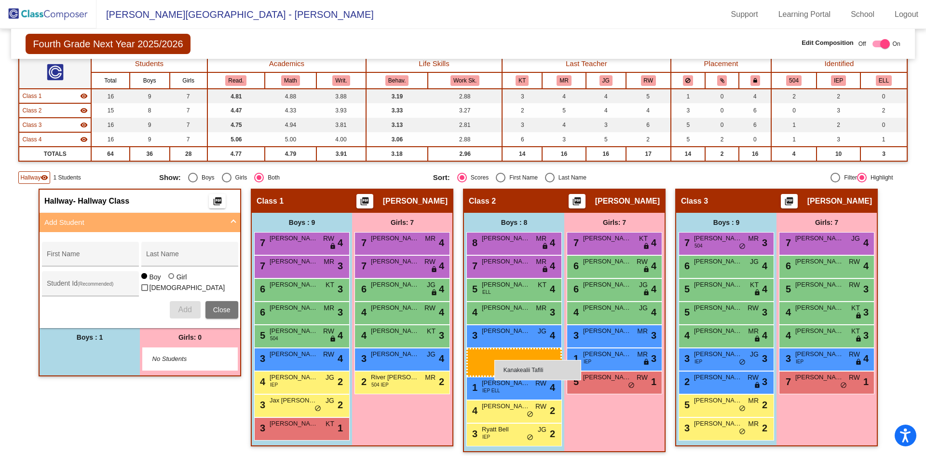
drag, startPoint x: 96, startPoint y: 361, endPoint x: 491, endPoint y: 359, distance: 394.8
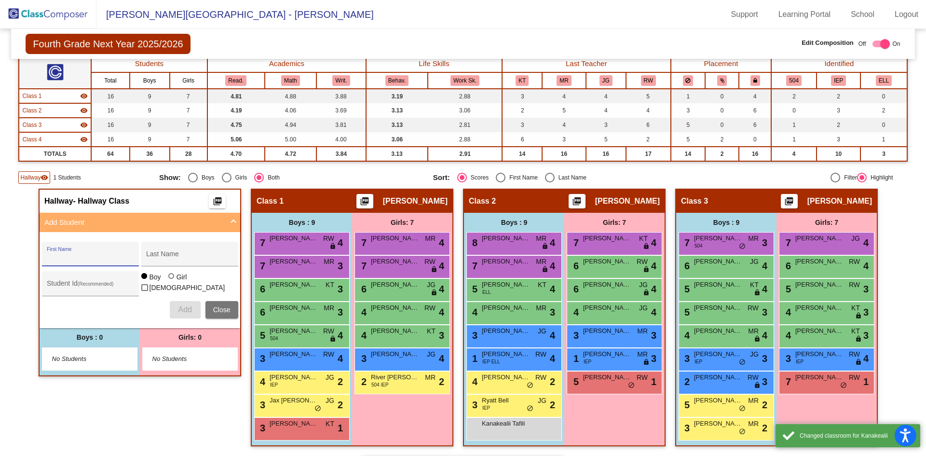
click at [119, 256] on input "First Name" at bounding box center [90, 258] width 87 height 8
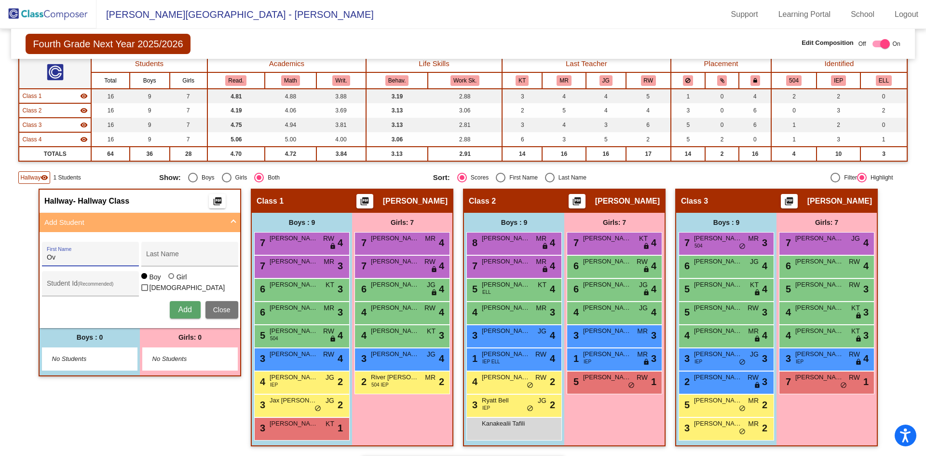
type input "O"
type input "Ruger"
type input "[PERSON_NAME]"
click at [178, 307] on span "Add" at bounding box center [184, 309] width 13 height 8
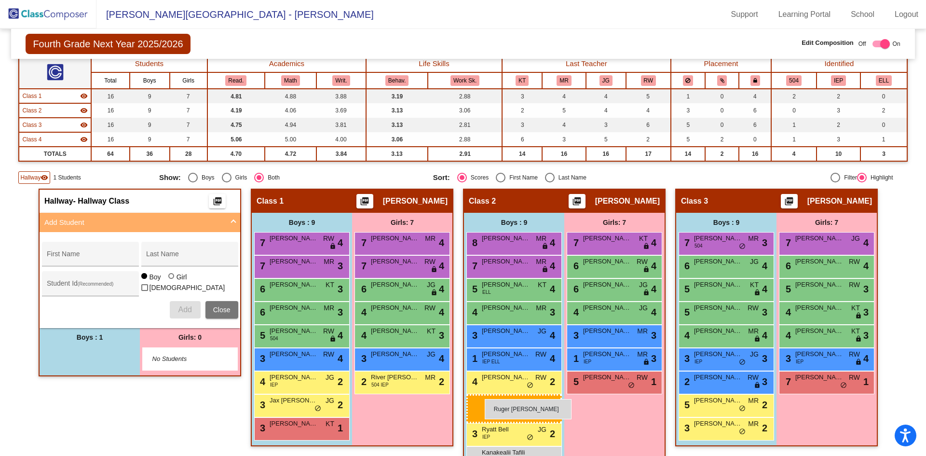
drag, startPoint x: 106, startPoint y: 356, endPoint x: 485, endPoint y: 399, distance: 381.3
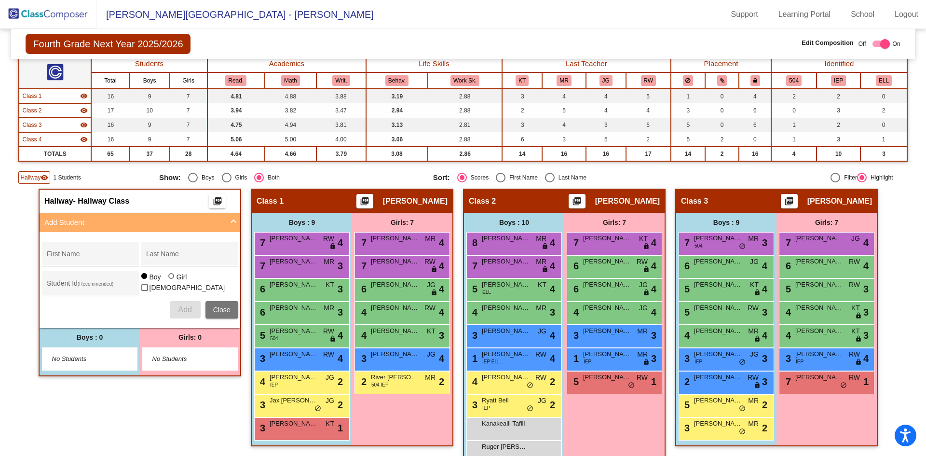
scroll to position [116, 0]
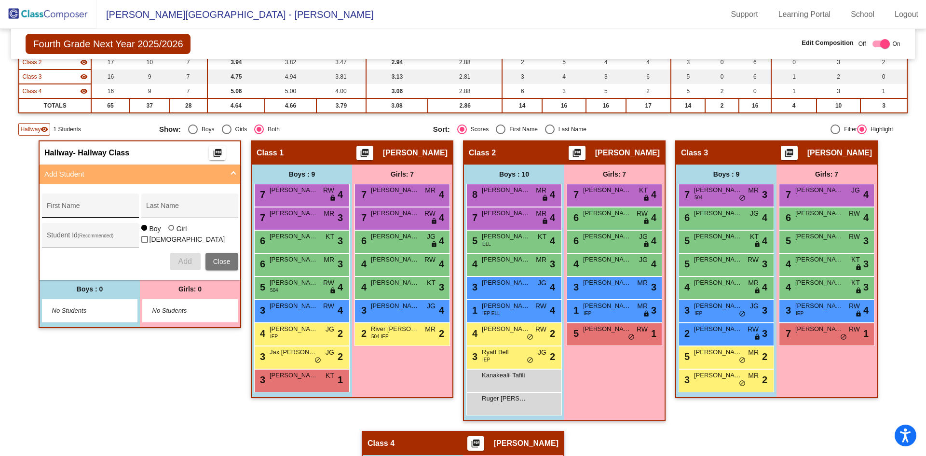
click at [108, 214] on div "First Name" at bounding box center [90, 209] width 87 height 20
click at [108, 210] on input "First Name" at bounding box center [90, 209] width 87 height 8
click at [108, 210] on input "Paisle" at bounding box center [90, 209] width 87 height 8
type input "Paisley"
type input "[PERSON_NAME]"
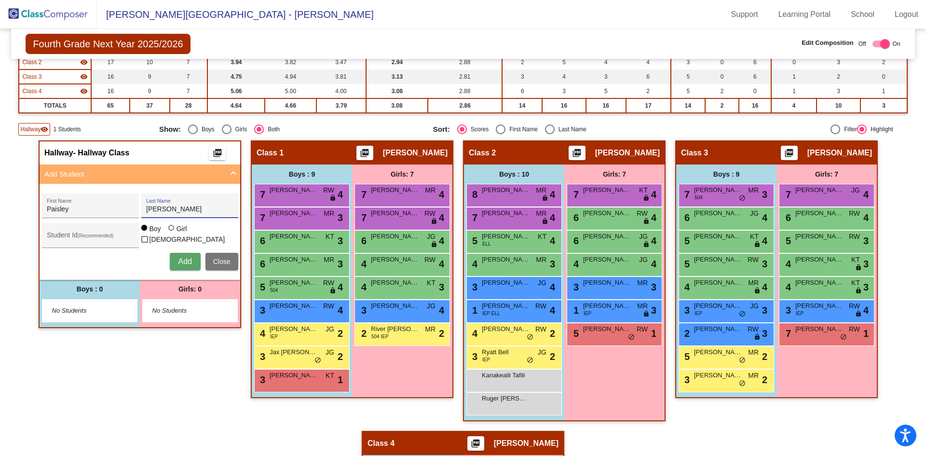
click at [168, 230] on div at bounding box center [171, 228] width 6 height 6
click at [172, 233] on input "Girl" at bounding box center [172, 232] width 0 height 0
radio input "true"
click at [182, 256] on button "Add" at bounding box center [185, 261] width 31 height 17
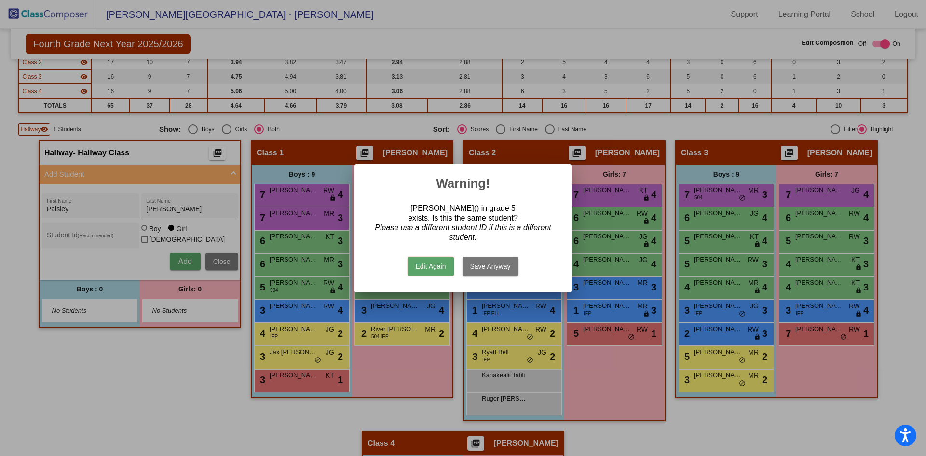
click at [430, 266] on button "Edit Again" at bounding box center [430, 265] width 46 height 19
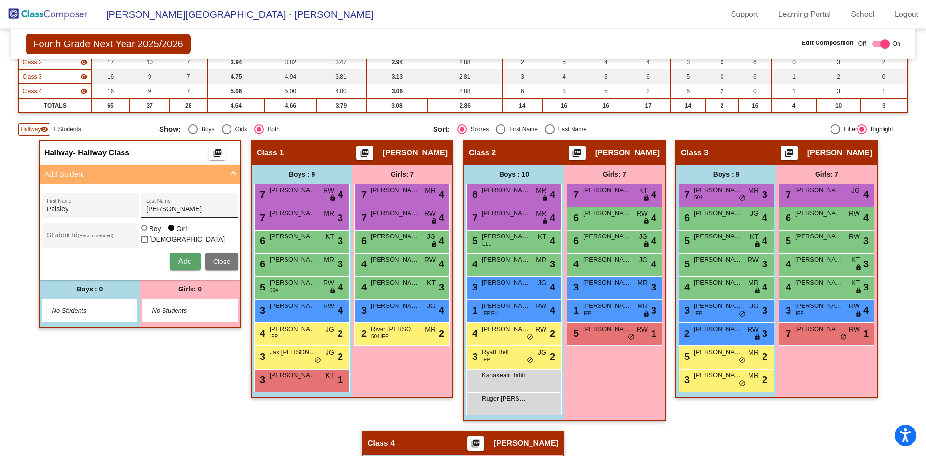
click at [182, 206] on input "[PERSON_NAME]" at bounding box center [189, 209] width 87 height 8
type input "[PERSON_NAME]"
click at [192, 260] on button "Add" at bounding box center [185, 261] width 31 height 17
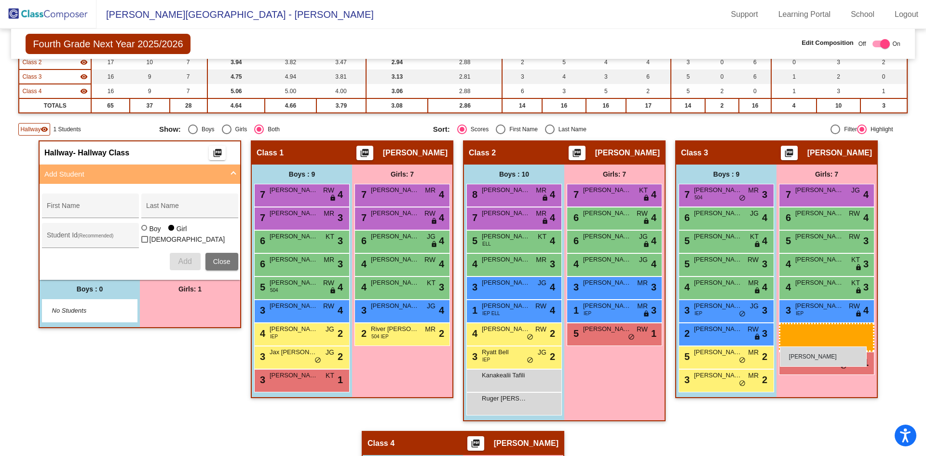
drag, startPoint x: 192, startPoint y: 313, endPoint x: 780, endPoint y: 346, distance: 588.6
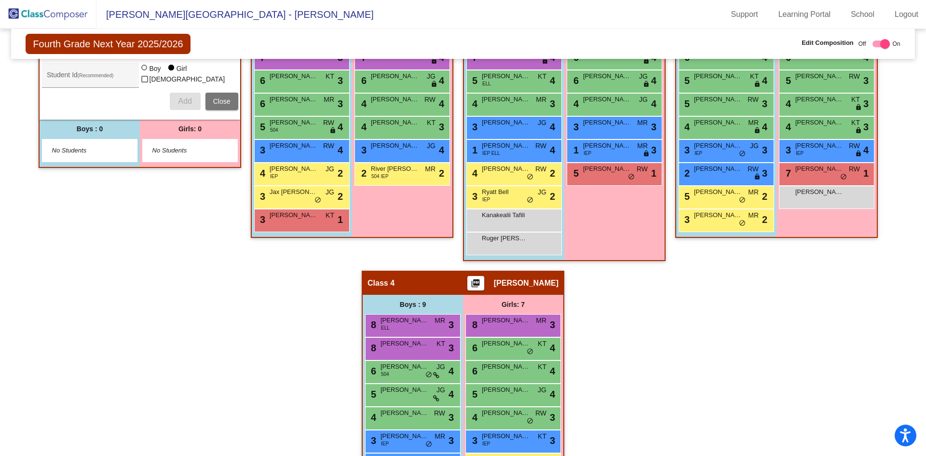
scroll to position [260, 0]
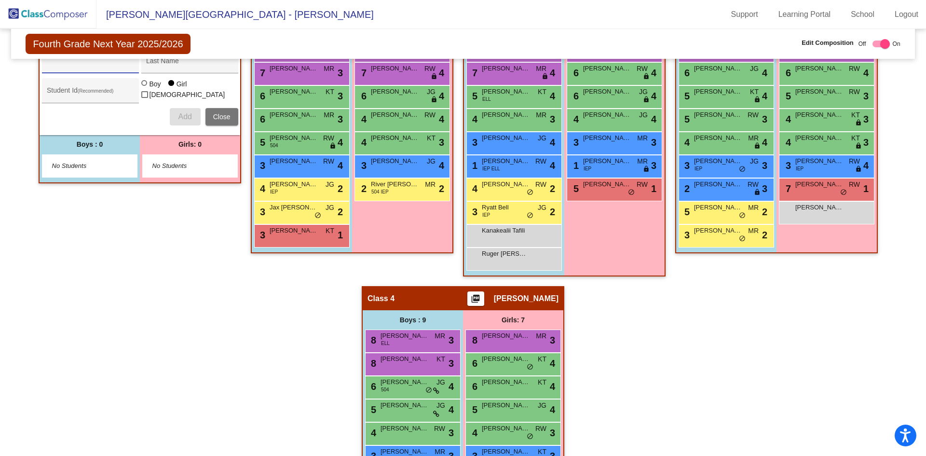
click at [117, 65] on input "First Name" at bounding box center [90, 65] width 87 height 8
type input "Vivienne"
type input "v"
type input "Vlam"
click at [181, 116] on span "Add" at bounding box center [184, 116] width 13 height 8
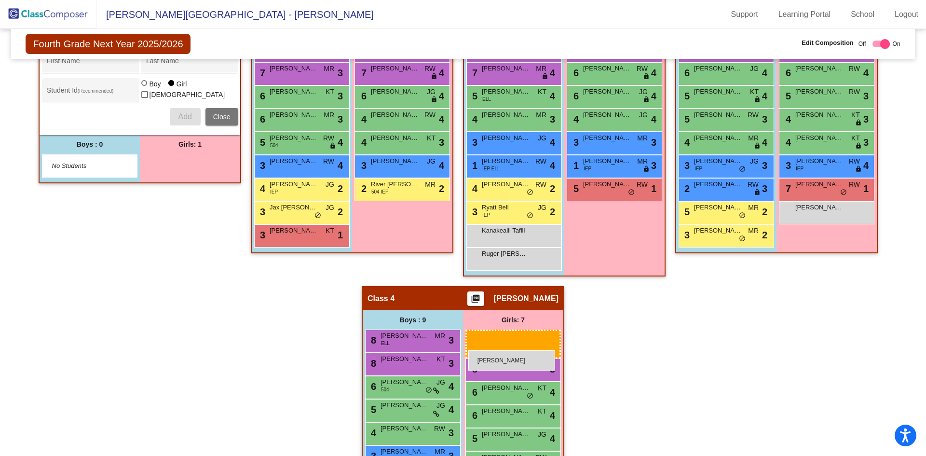
drag, startPoint x: 187, startPoint y: 173, endPoint x: 468, endPoint y: 350, distance: 332.5
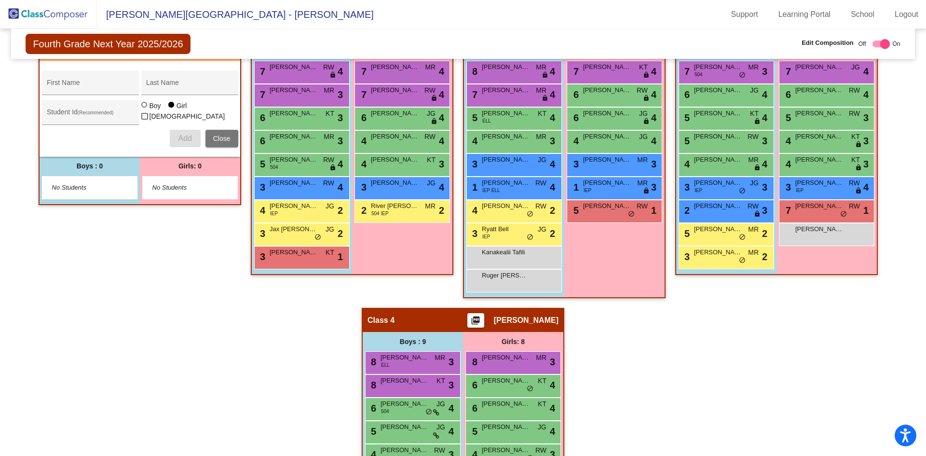
scroll to position [213, 0]
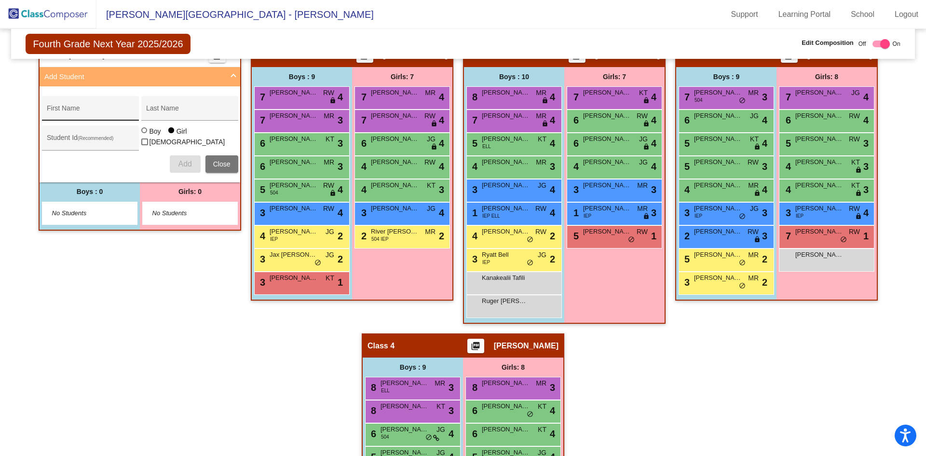
click at [93, 113] on input "First Name" at bounding box center [90, 112] width 87 height 8
type input "C"
type input "Aleigha"
click at [201, 107] on div "Last Name" at bounding box center [189, 111] width 87 height 20
type input "Crompton"
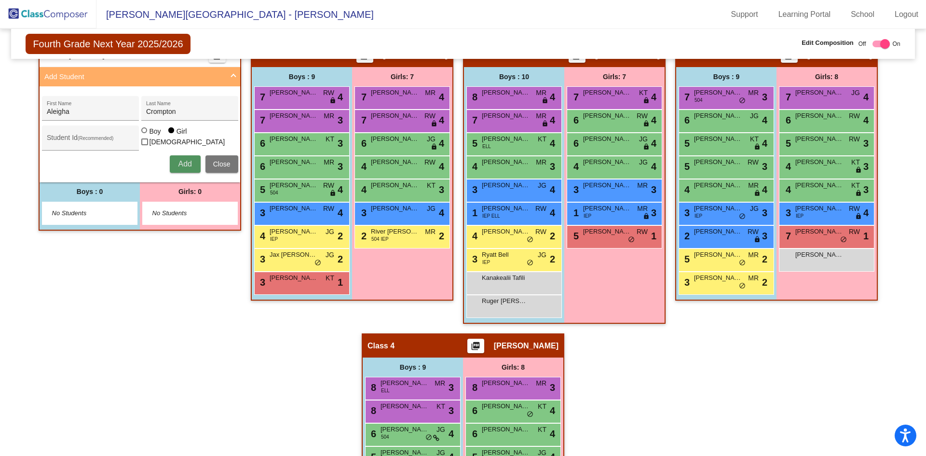
click at [178, 162] on span "Add" at bounding box center [184, 164] width 13 height 8
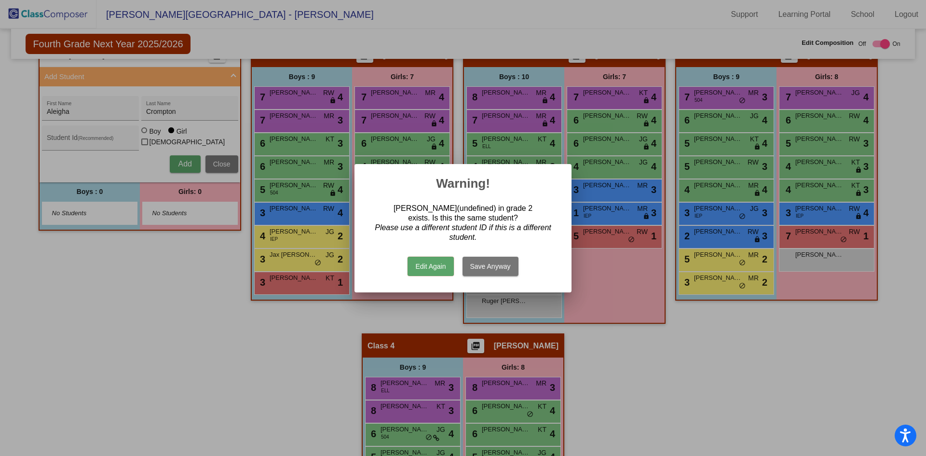
click at [475, 267] on button "Save Anyway" at bounding box center [490, 265] width 56 height 19
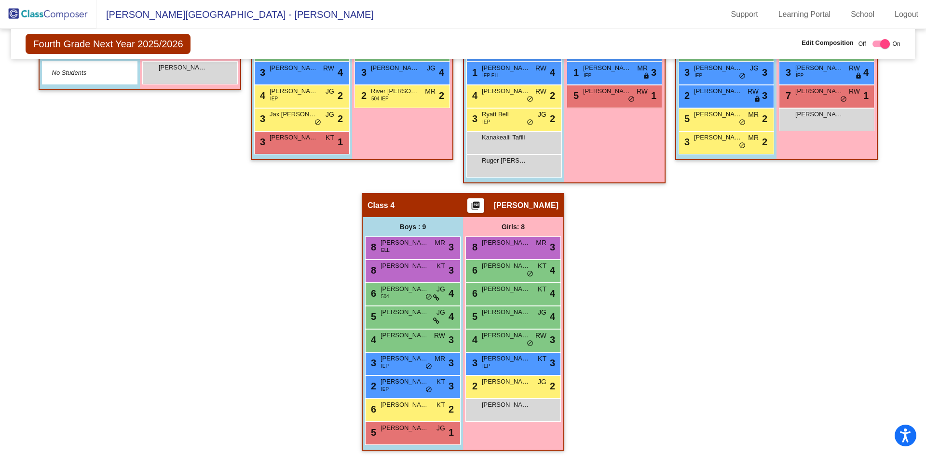
scroll to position [358, 0]
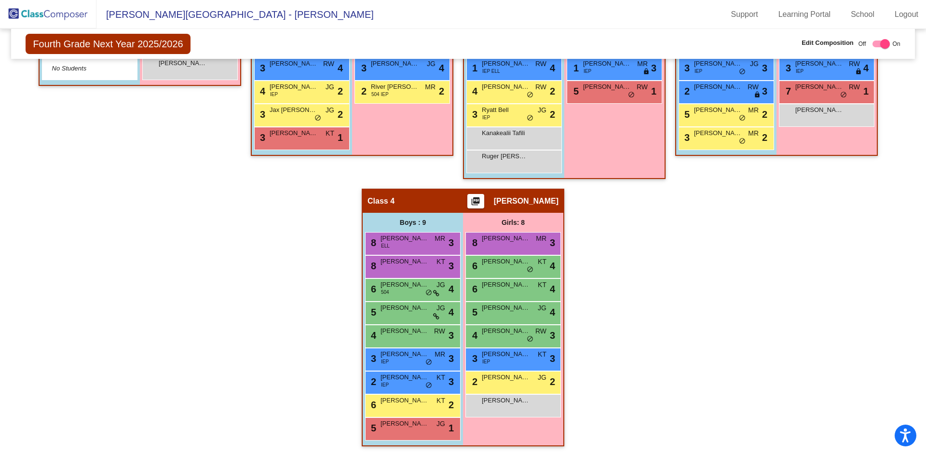
click at [73, 14] on img at bounding box center [48, 14] width 96 height 28
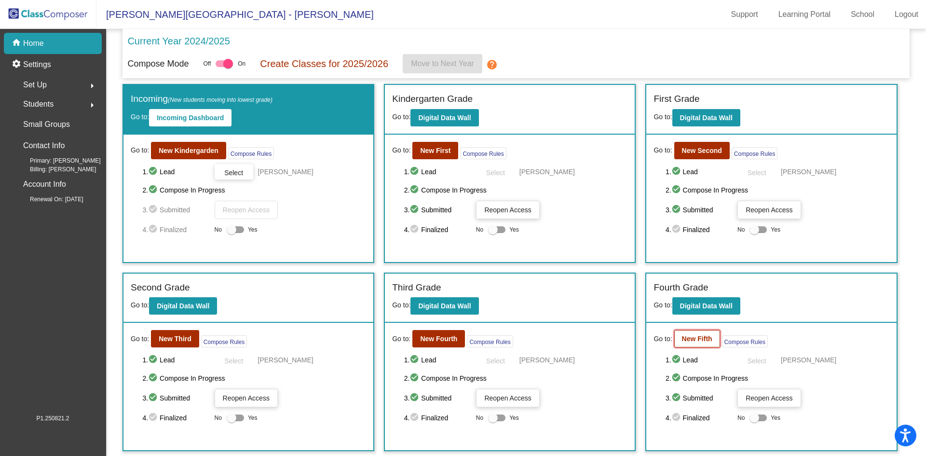
click at [688, 340] on b "New Fifth" at bounding box center [697, 339] width 30 height 8
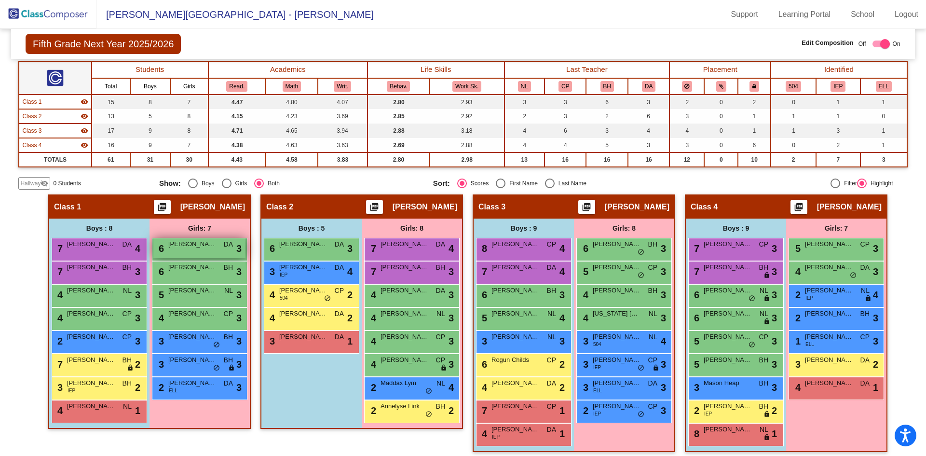
scroll to position [67, 0]
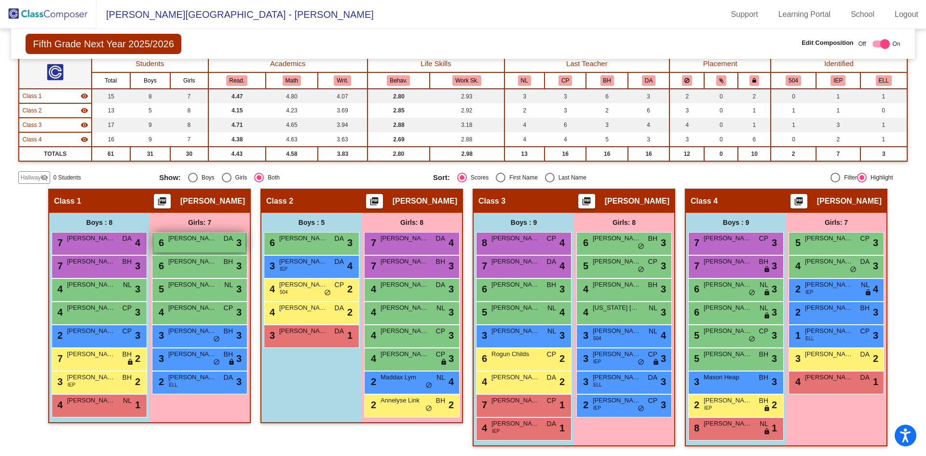
click at [207, 246] on div "6 Scout [PERSON_NAME] DA lock do_not_disturb_alt 3" at bounding box center [199, 242] width 92 height 20
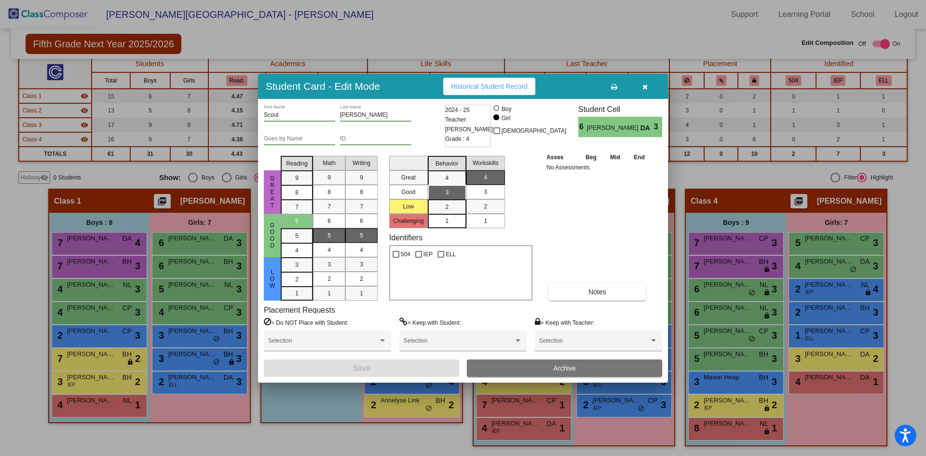
click at [529, 369] on button "Archive" at bounding box center [564, 367] width 195 height 17
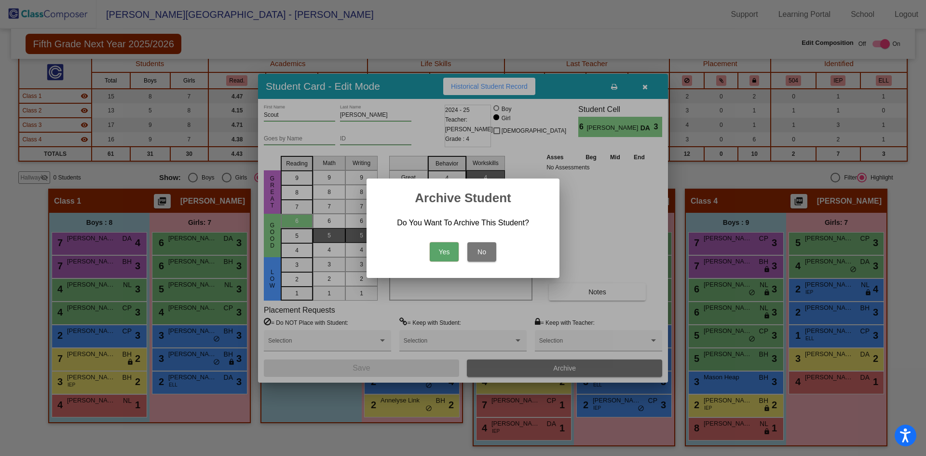
click at [437, 259] on button "Yes" at bounding box center [444, 251] width 29 height 19
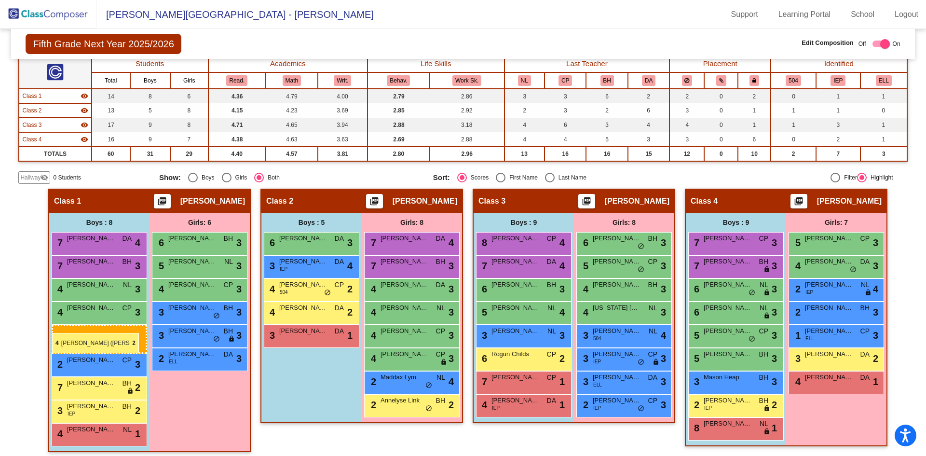
drag, startPoint x: 540, startPoint y: 381, endPoint x: 52, endPoint y: 333, distance: 490.7
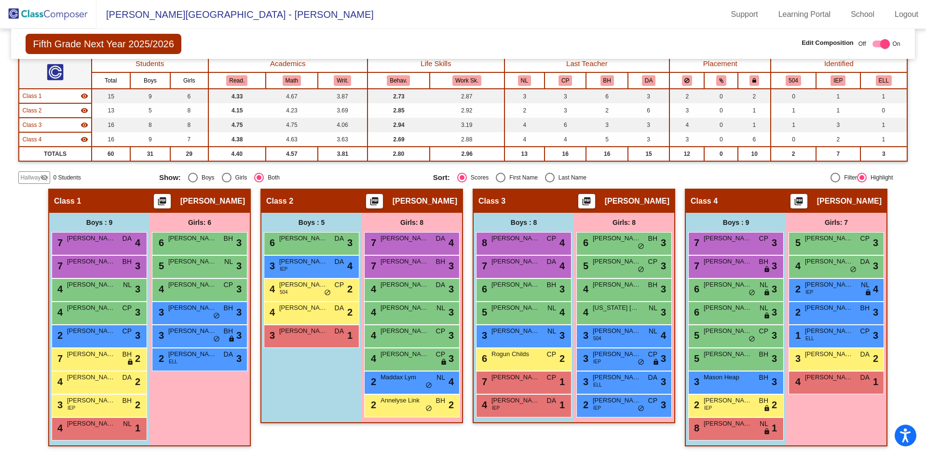
click at [40, 176] on span "Hallway" at bounding box center [30, 177] width 20 height 9
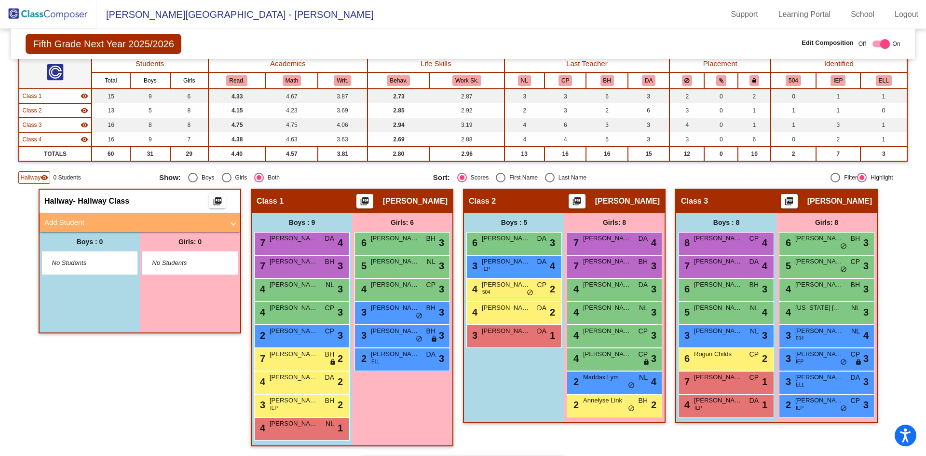
click at [101, 223] on mat-panel-title "Add Student" at bounding box center [133, 222] width 179 height 11
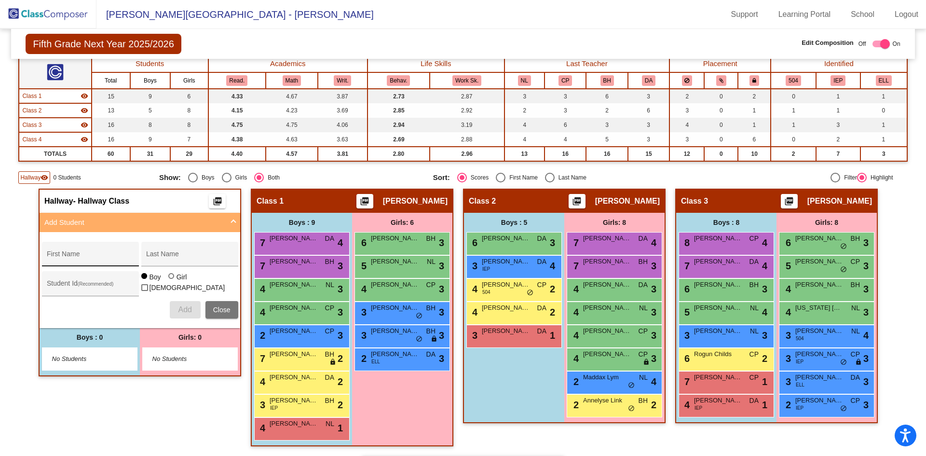
click at [90, 251] on div "First Name" at bounding box center [90, 257] width 87 height 20
type input "Crompton"
type input "\"
click at [90, 251] on div "[PERSON_NAME] First Name" at bounding box center [90, 257] width 87 height 20
click at [86, 259] on input "Crompton" at bounding box center [90, 258] width 87 height 8
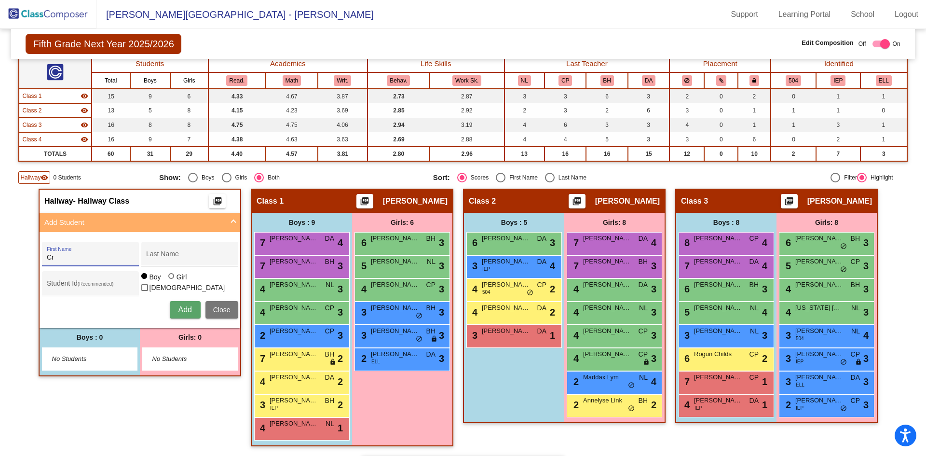
type input "C"
type input "[PERSON_NAME]"
type input "Crompton"
click at [181, 312] on span "Add" at bounding box center [184, 309] width 13 height 8
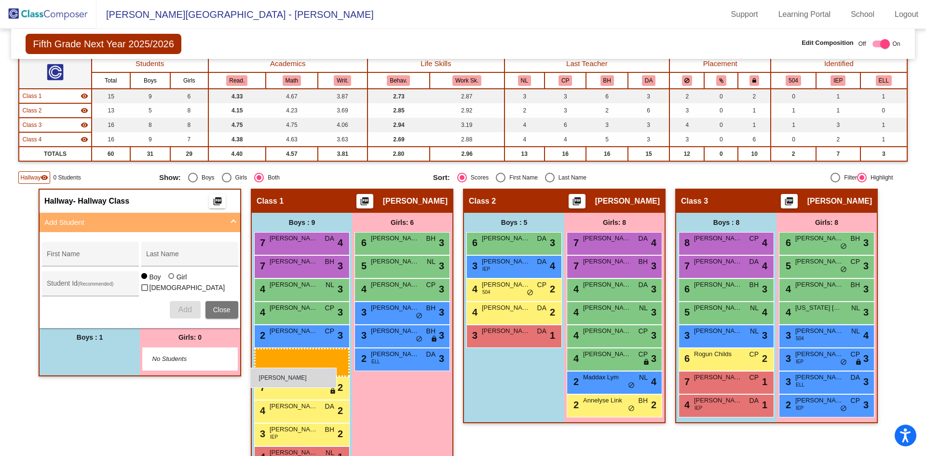
drag, startPoint x: 86, startPoint y: 357, endPoint x: 250, endPoint y: 367, distance: 164.3
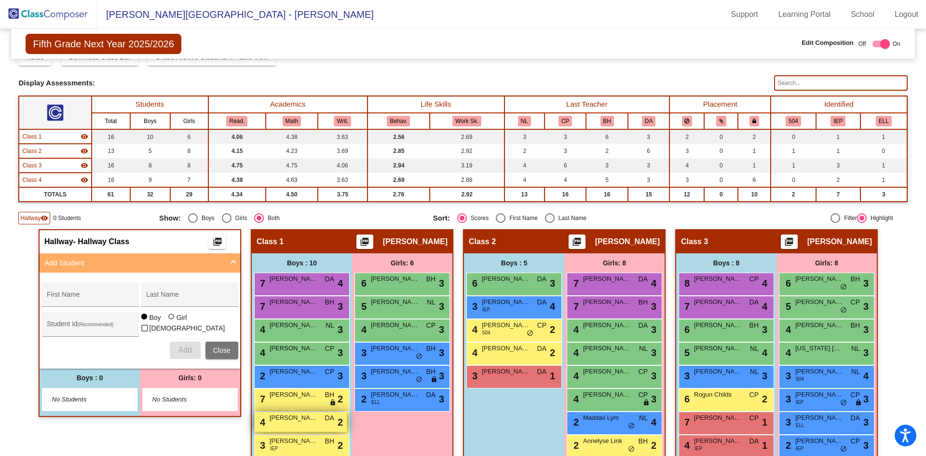
scroll to position [96, 0]
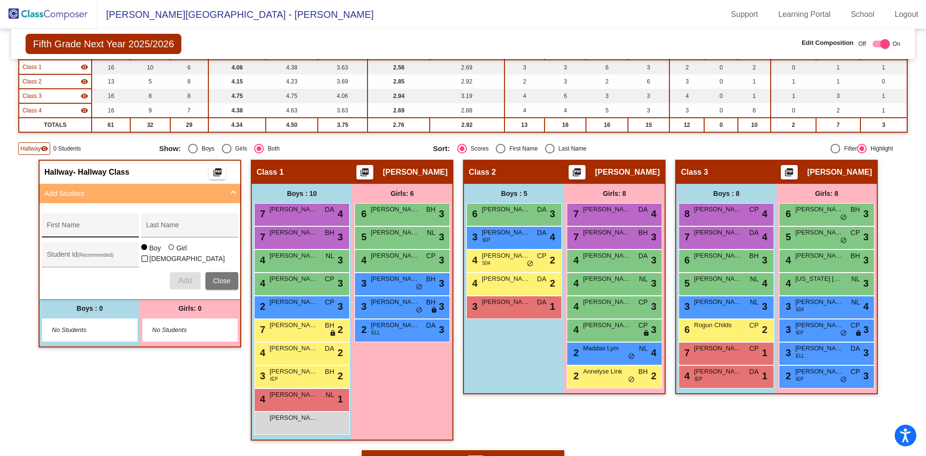
click at [108, 229] on input "First Name" at bounding box center [90, 229] width 87 height 8
click at [240, 346] on div "Girls: 6 6 Savannah Bench BH lock do_not_disturb_alt 3 5 [PERSON_NAME] lock do_…" at bounding box center [190, 322] width 100 height 47
click at [69, 223] on div "First Name" at bounding box center [90, 228] width 87 height 20
type input "[PERSON_NAME]"
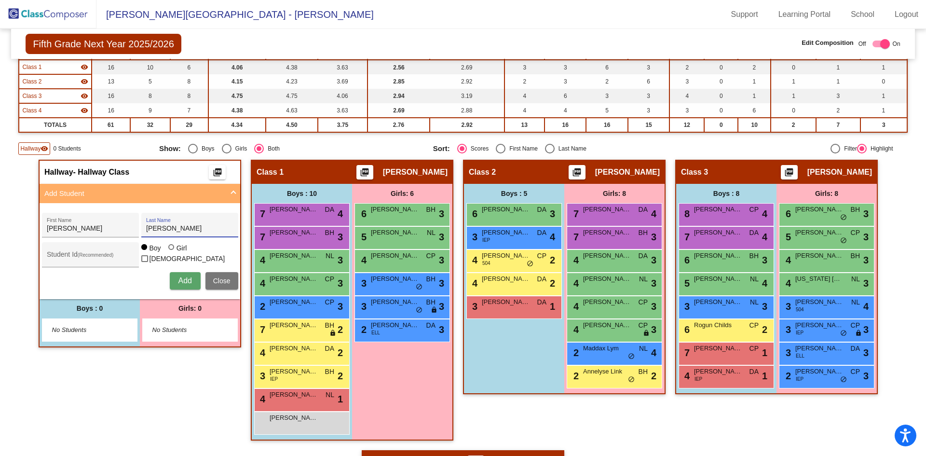
click at [169, 250] on div at bounding box center [171, 247] width 6 height 6
click at [172, 252] on input "Girl" at bounding box center [172, 252] width 0 height 0
radio input "true"
click at [183, 279] on span "Add" at bounding box center [184, 280] width 13 height 8
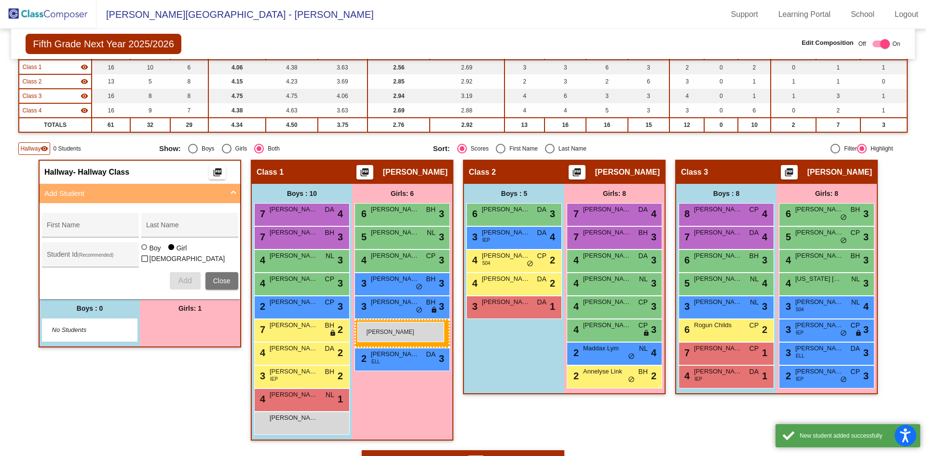
drag, startPoint x: 172, startPoint y: 329, endPoint x: 357, endPoint y: 322, distance: 185.8
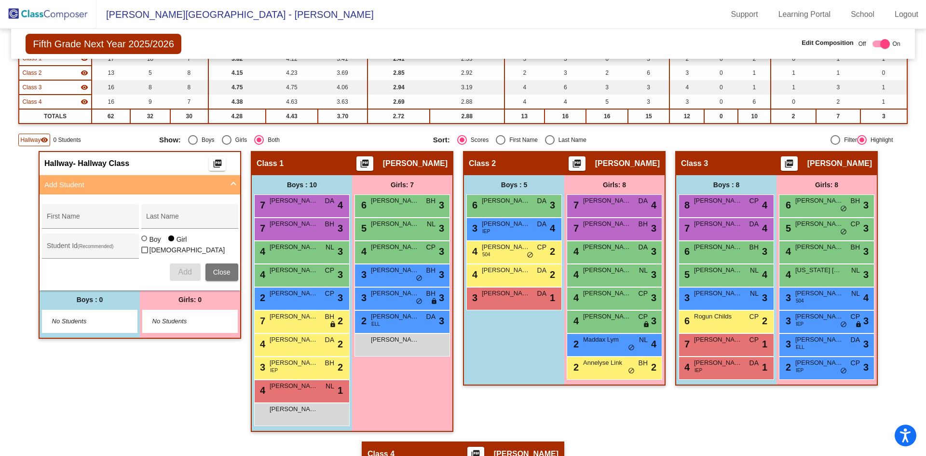
scroll to position [145, 0]
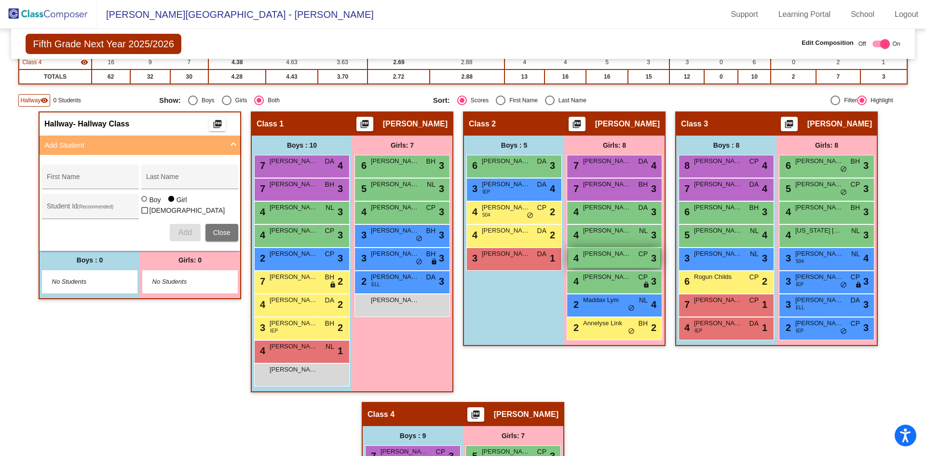
click at [595, 266] on div "4 [PERSON_NAME] CP lock do_not_disturb_alt 3" at bounding box center [614, 258] width 92 height 20
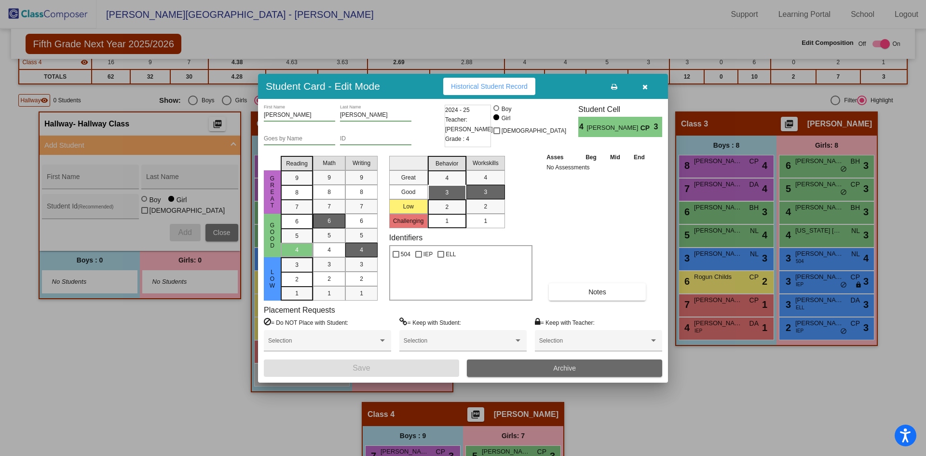
click at [507, 370] on button "Archive" at bounding box center [564, 367] width 195 height 17
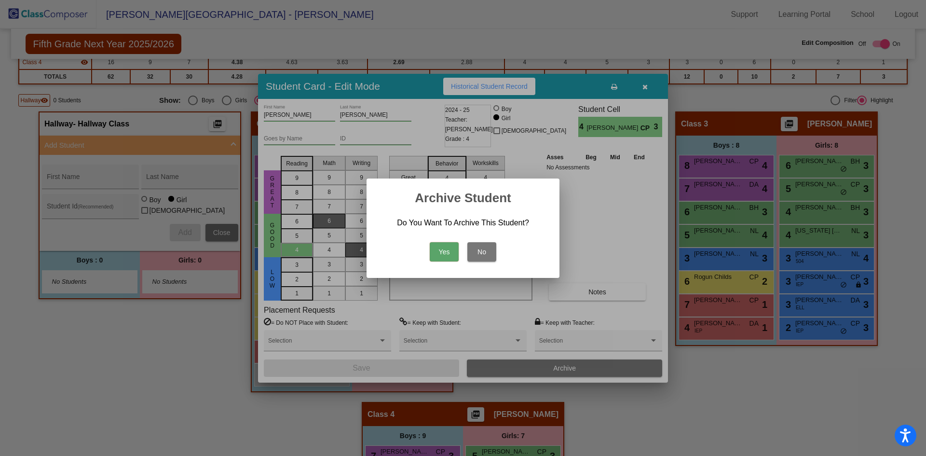
click at [451, 248] on button "Yes" at bounding box center [444, 251] width 29 height 19
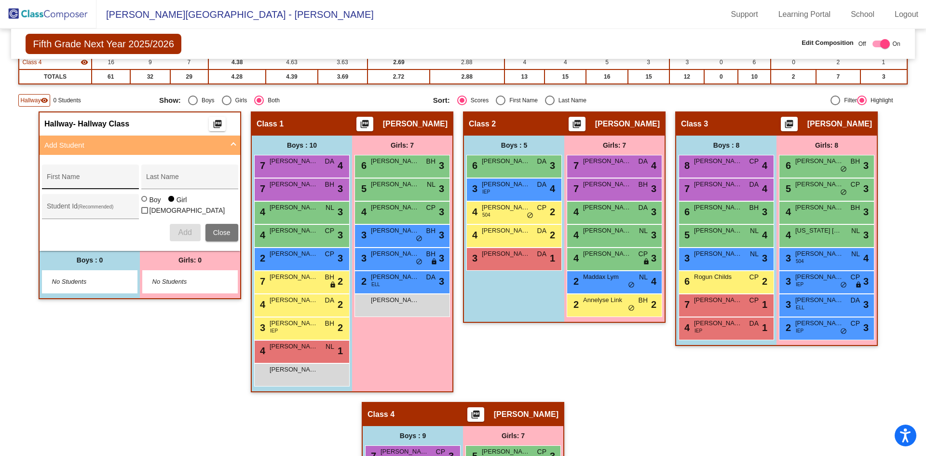
click at [56, 175] on div "First Name" at bounding box center [90, 180] width 87 height 20
type input "z"
type input "T"
type input "[PERSON_NAME]"
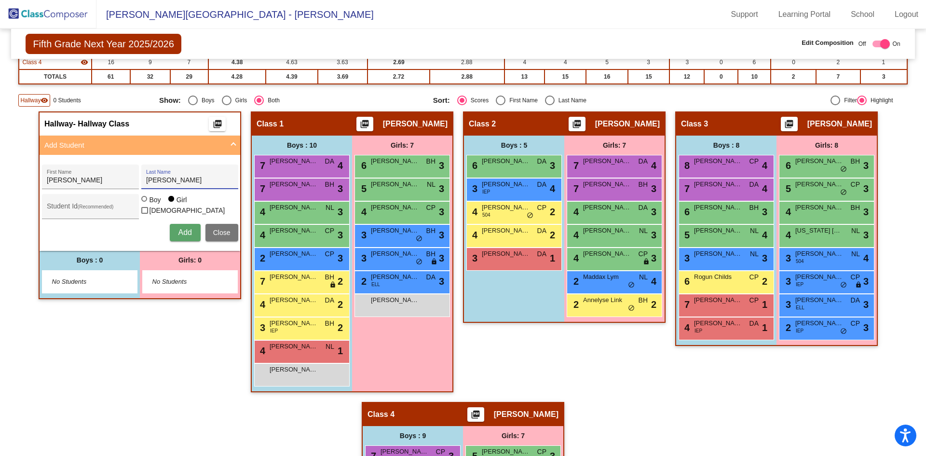
click at [141, 202] on div at bounding box center [144, 199] width 6 height 6
click at [145, 204] on input "Boy" at bounding box center [145, 203] width 0 height 0
radio input "true"
click at [181, 233] on span "Add" at bounding box center [184, 232] width 13 height 8
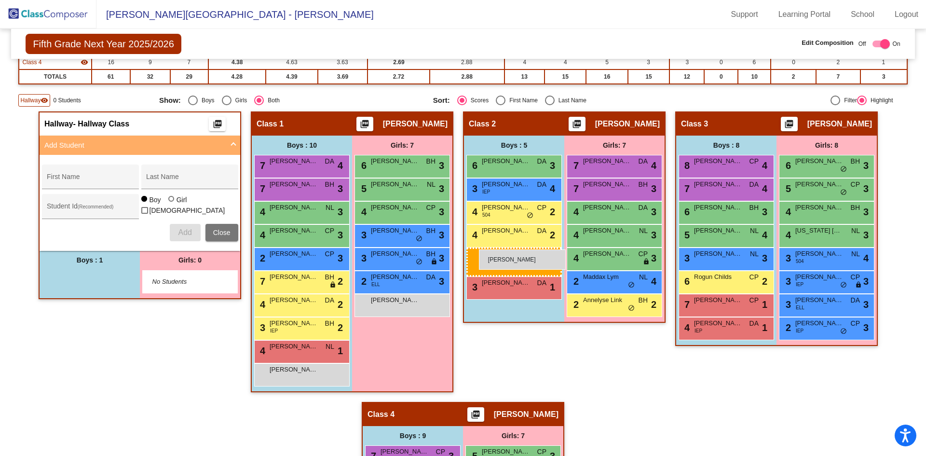
drag, startPoint x: 89, startPoint y: 275, endPoint x: 479, endPoint y: 249, distance: 390.9
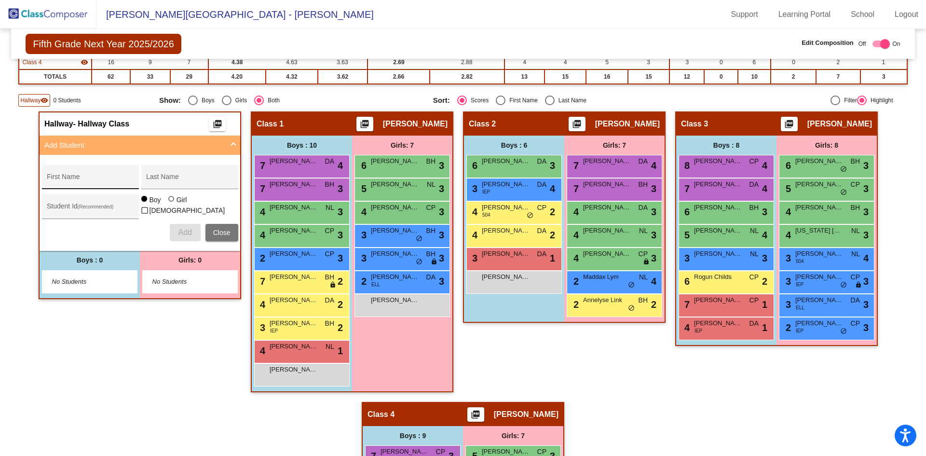
click at [69, 182] on input "First Name" at bounding box center [90, 180] width 87 height 8
type input "J"
type input "[PERSON_NAME]"
type input "Welling"
click at [184, 232] on span "Add" at bounding box center [184, 232] width 13 height 8
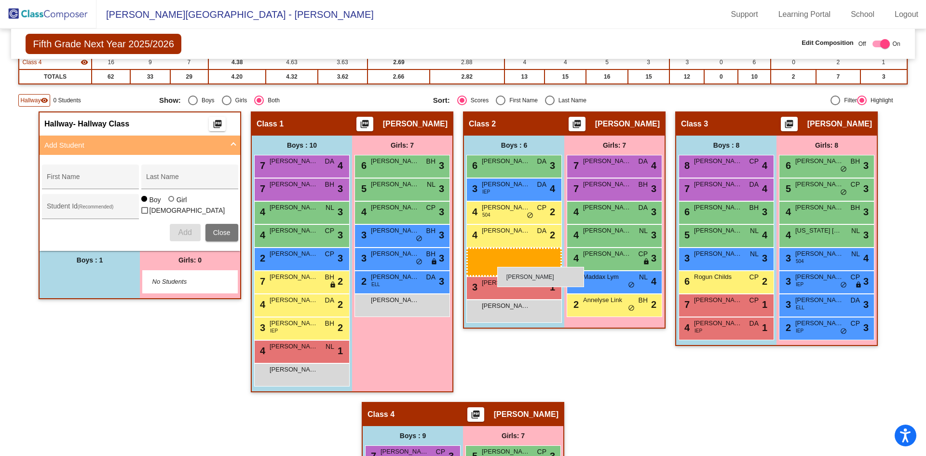
drag, startPoint x: 97, startPoint y: 278, endPoint x: 497, endPoint y: 267, distance: 400.3
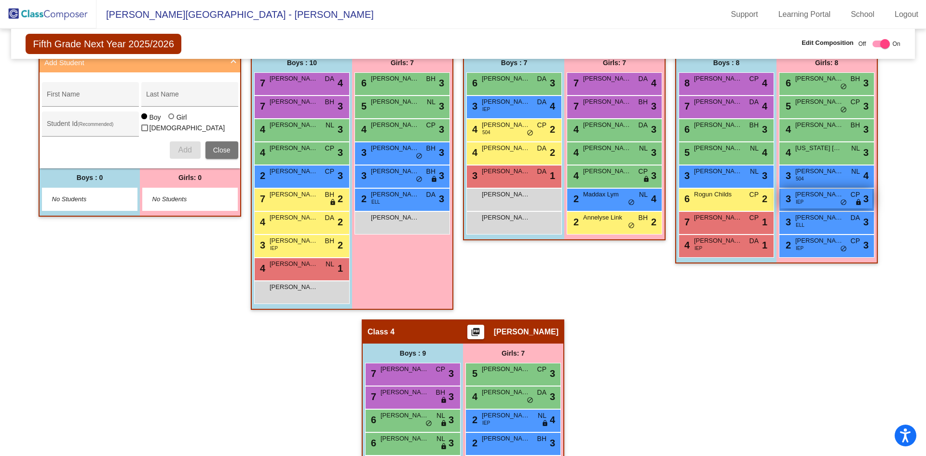
scroll to position [213, 0]
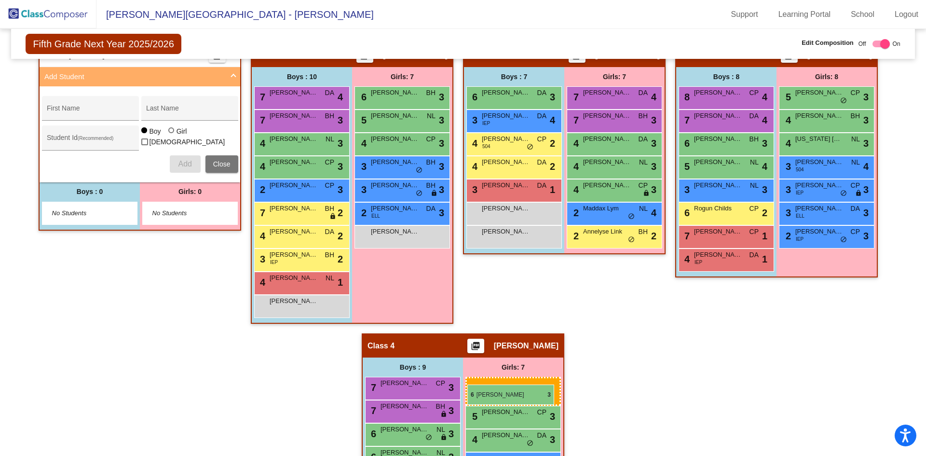
drag, startPoint x: 808, startPoint y: 95, endPoint x: 467, endPoint y: 384, distance: 446.4
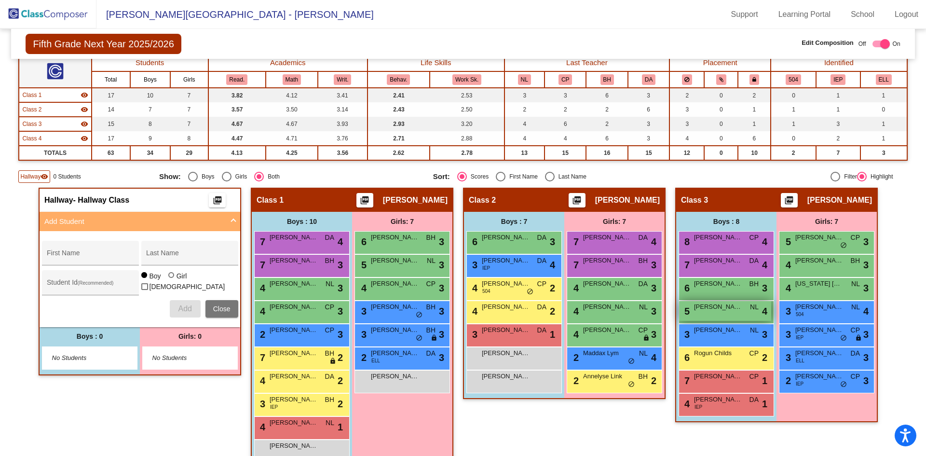
scroll to position [117, 0]
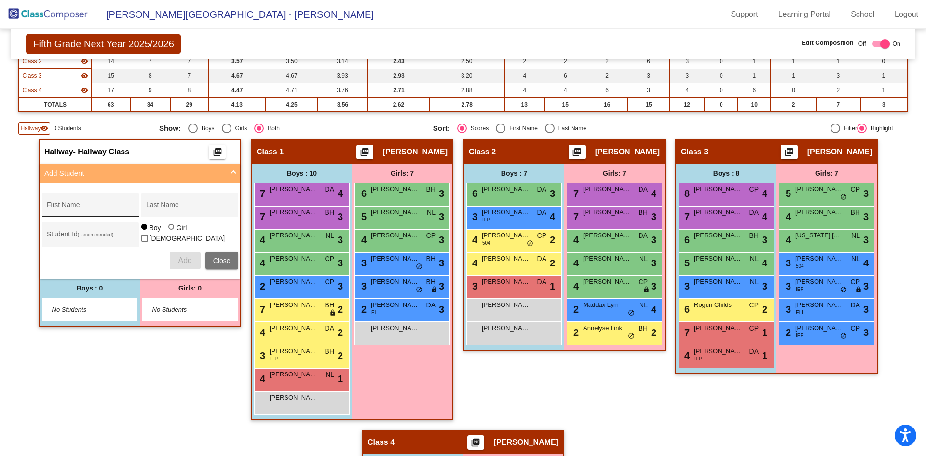
click at [54, 201] on div "First Name" at bounding box center [90, 208] width 87 height 20
click at [81, 214] on div "[PERSON_NAME] First Name" at bounding box center [90, 208] width 87 height 20
click at [74, 209] on input "VanessA" at bounding box center [90, 208] width 87 height 8
type input "[PERSON_NAME]"
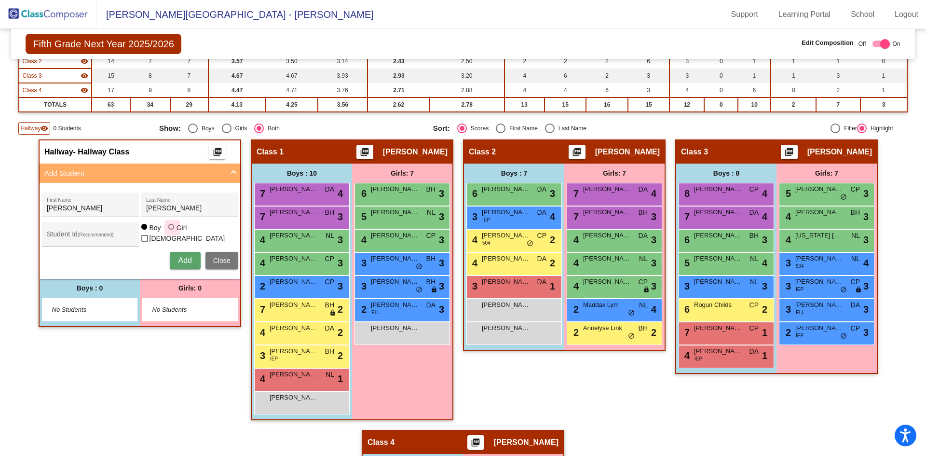
click at [171, 229] on div at bounding box center [171, 227] width 6 height 6
click at [172, 232] on input "Girl" at bounding box center [172, 231] width 0 height 0
radio input "true"
click at [178, 256] on span "Add" at bounding box center [184, 260] width 13 height 8
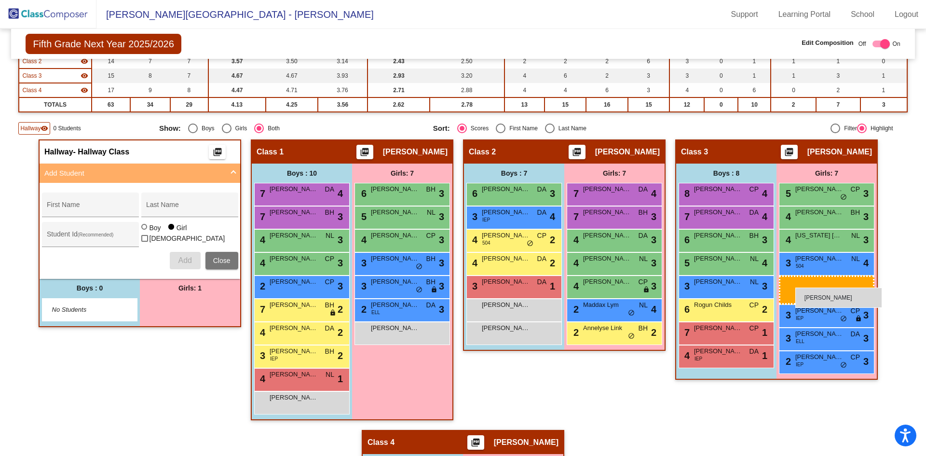
drag, startPoint x: 178, startPoint y: 312, endPoint x: 795, endPoint y: 287, distance: 617.1
